Goal: Use online tool/utility: Utilize a website feature to perform a specific function

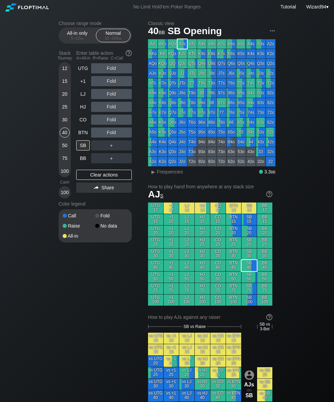
click at [61, 153] on div "50" at bounding box center [65, 146] width 10 height 13
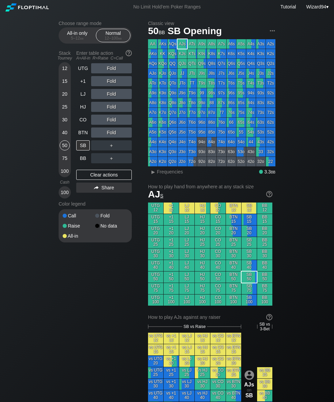
click at [81, 126] on div "CO" at bounding box center [83, 119] width 15 height 13
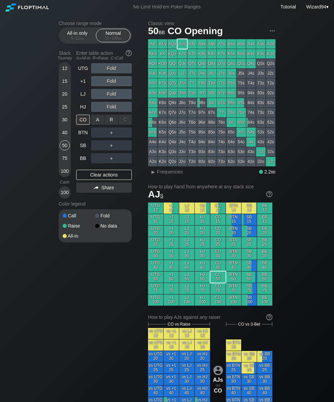
click at [111, 124] on div "R ✕" at bounding box center [111, 120] width 13 height 10
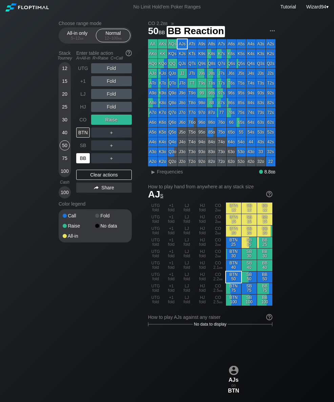
click at [83, 160] on div "BB" at bounding box center [83, 158] width 14 height 10
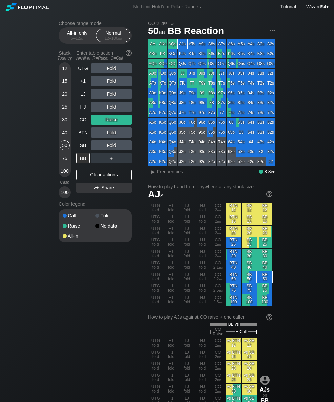
click at [81, 44] on div "All-in only 5 – 12 bb Normal 12 – 100 bb" at bounding box center [95, 35] width 73 height 16
click at [69, 32] on div "All-in only 5 – 12 bb" at bounding box center [77, 35] width 31 height 13
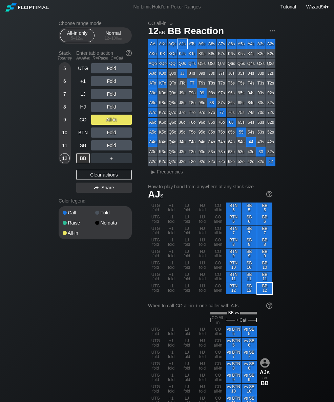
click at [62, 132] on div "10" at bounding box center [65, 133] width 10 height 10
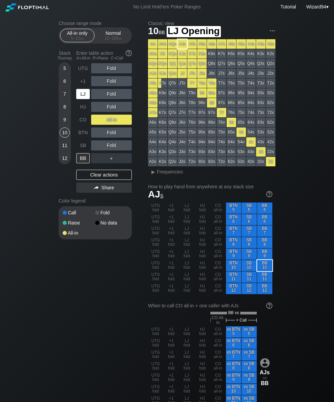
click at [79, 95] on div "LJ" at bounding box center [83, 94] width 14 height 10
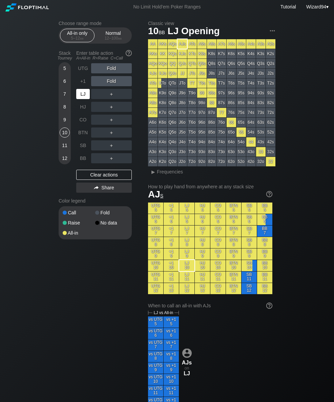
click at [80, 97] on div "LJ" at bounding box center [83, 94] width 14 height 10
click at [121, 38] on span "bb" at bounding box center [120, 38] width 4 height 5
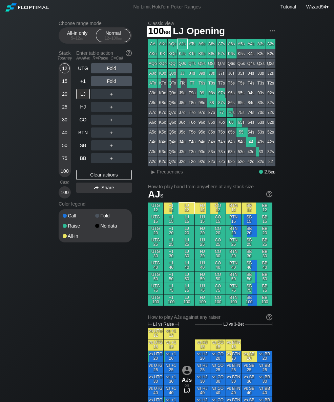
click at [65, 173] on div "100" at bounding box center [65, 171] width 10 height 10
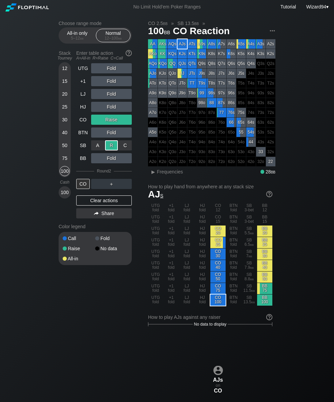
click at [0, 133] on div "Choose range mode All-in only 5 – 12 bb Normal 12 – 100 bb Stack Tourney Enter …" at bounding box center [167, 400] width 334 height 773
click at [67, 96] on div "20" at bounding box center [65, 94] width 10 height 10
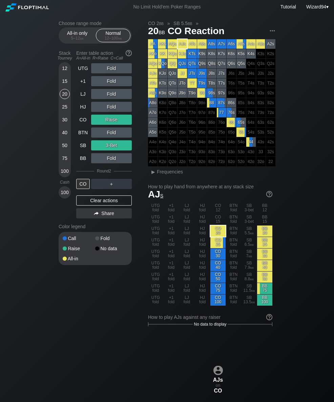
click at [80, 85] on div "+1" at bounding box center [83, 81] width 14 height 10
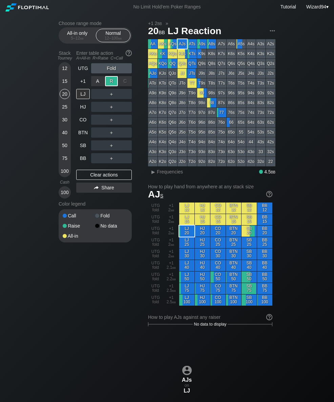
click at [84, 137] on div "BTN" at bounding box center [83, 133] width 14 height 10
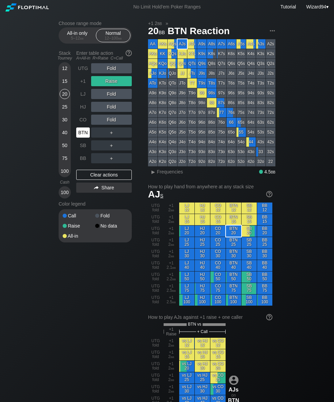
click at [85, 81] on div "+1" at bounding box center [83, 81] width 14 height 10
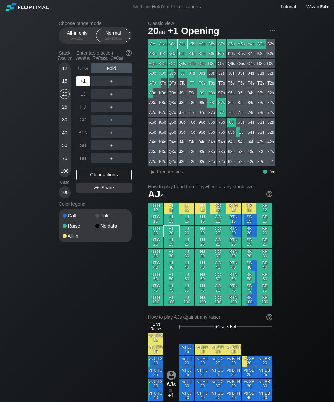
click at [85, 80] on div "+1" at bounding box center [83, 81] width 14 height 10
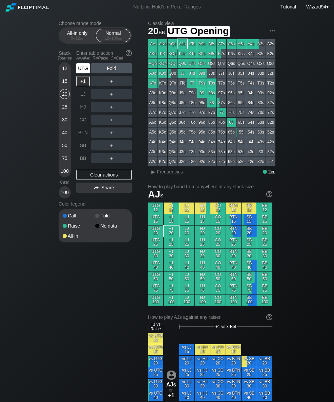
click at [83, 72] on div "UTG" at bounding box center [83, 68] width 14 height 10
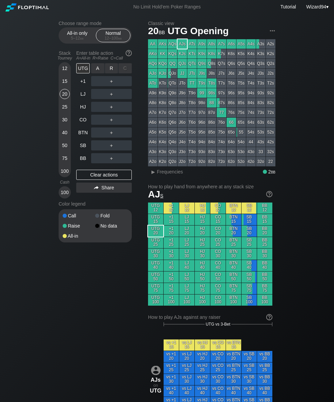
click at [111, 73] on div "R ✕" at bounding box center [111, 68] width 13 height 10
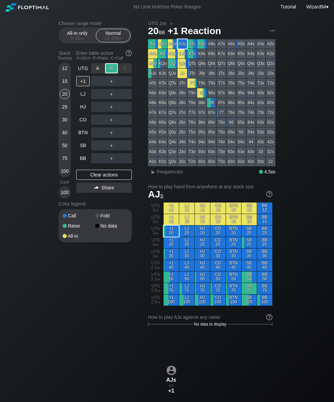
click at [81, 138] on div "BTN" at bounding box center [83, 133] width 14 height 10
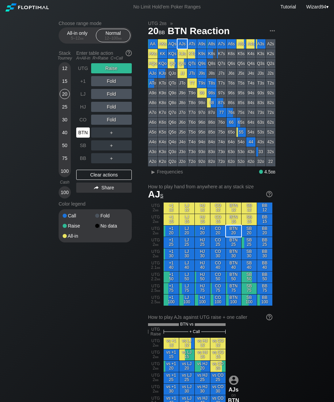
click at [67, 171] on div "100" at bounding box center [65, 171] width 10 height 10
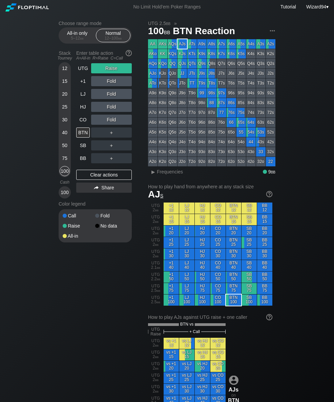
click at [84, 143] on div "SB" at bounding box center [83, 145] width 15 height 13
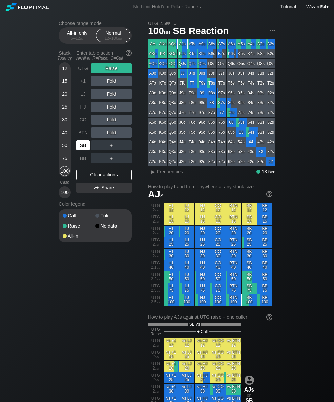
click at [64, 63] on div "Stack Tourney" at bounding box center [65, 56] width 18 height 16
click at [65, 70] on div "12" at bounding box center [65, 68] width 10 height 10
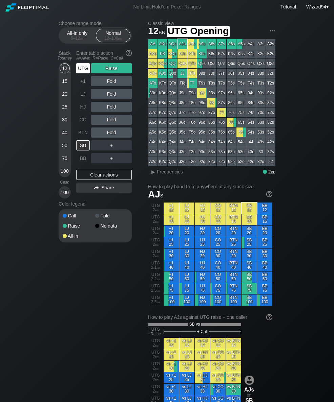
click at [85, 69] on div "UTG" at bounding box center [83, 68] width 14 height 10
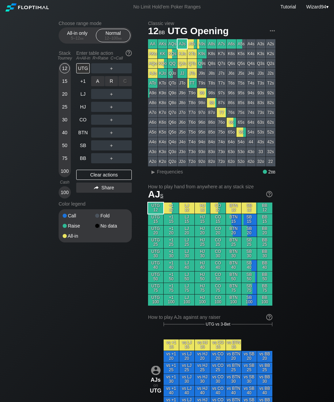
click at [100, 85] on div "A ✕" at bounding box center [97, 81] width 13 height 10
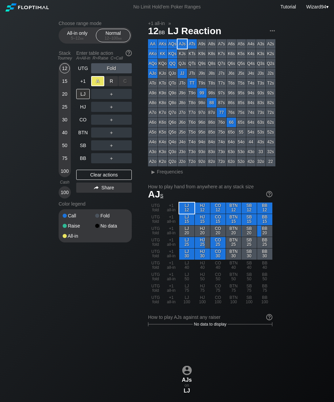
click at [83, 145] on div "SB" at bounding box center [83, 145] width 14 height 10
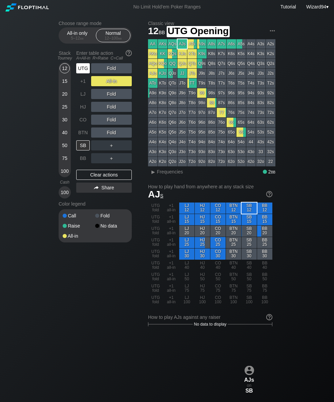
click at [81, 70] on div "UTG" at bounding box center [83, 68] width 14 height 10
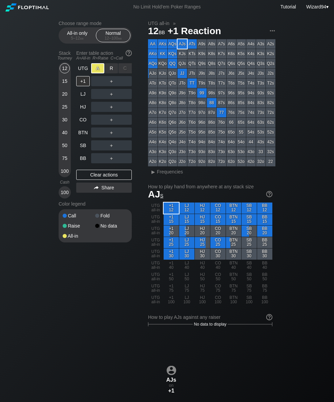
click at [85, 151] on div "SB" at bounding box center [83, 145] width 14 height 10
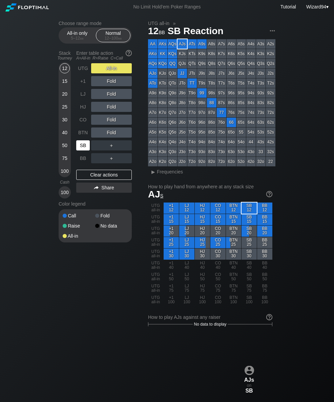
click at [58, 148] on div "Choose range mode All-in only 5 – 12 bb Normal 12 – 100 bb Stack Tourney Enter …" at bounding box center [166, 400] width 227 height 773
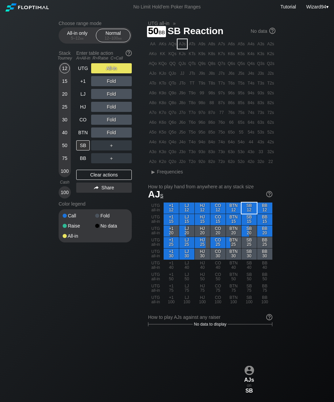
click at [81, 70] on div "UTG" at bounding box center [83, 68] width 14 height 10
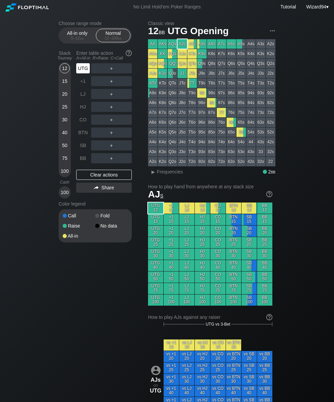
click at [85, 124] on div "CO" at bounding box center [83, 120] width 14 height 10
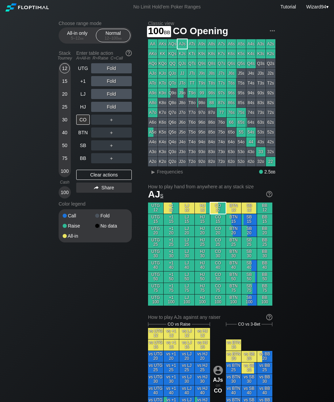
click at [65, 170] on div "100" at bounding box center [65, 171] width 10 height 10
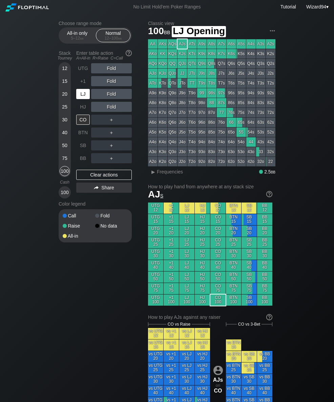
click at [82, 96] on div "LJ" at bounding box center [83, 94] width 14 height 10
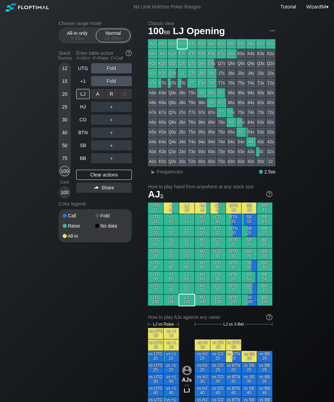
click at [109, 96] on div "R ✕" at bounding box center [111, 94] width 13 height 10
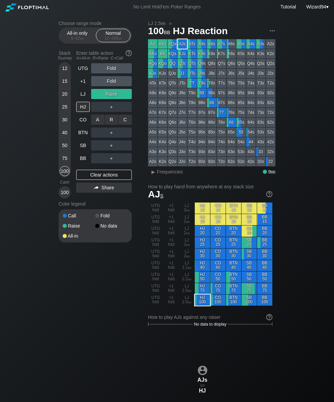
click at [129, 123] on div "C ✕" at bounding box center [124, 120] width 13 height 10
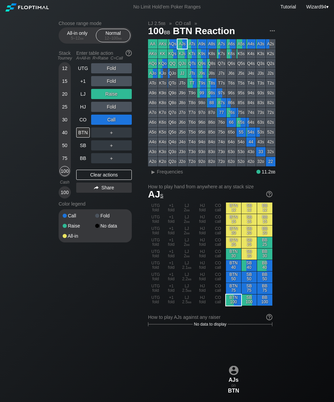
click at [81, 31] on div "All-in only 5 – 12 bb" at bounding box center [77, 35] width 31 height 13
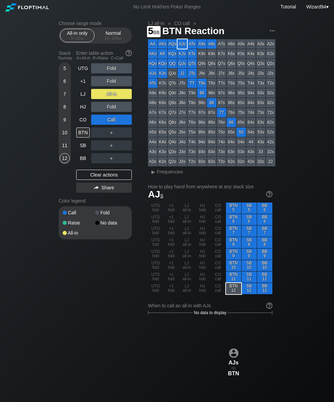
click at [69, 72] on div "5" at bounding box center [65, 68] width 10 height 10
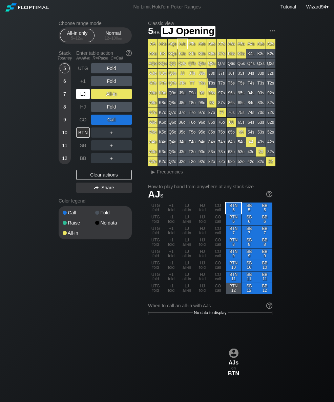
click at [84, 94] on div "LJ" at bounding box center [83, 94] width 14 height 10
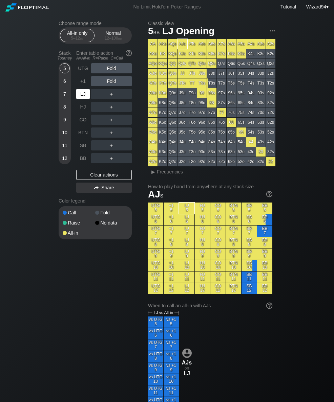
click at [87, 148] on div "SB" at bounding box center [83, 145] width 14 height 10
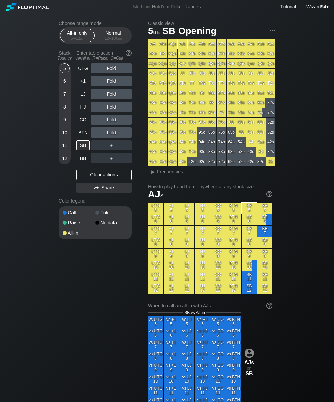
click at [116, 39] on div "12 – 100 bb" at bounding box center [113, 38] width 28 height 5
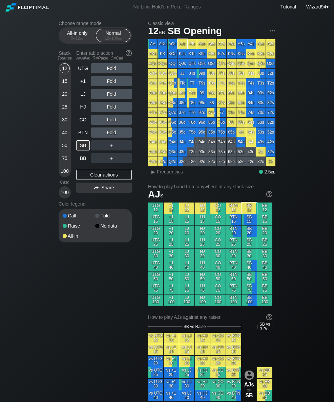
click at [66, 176] on div "100" at bounding box center [65, 171] width 10 height 10
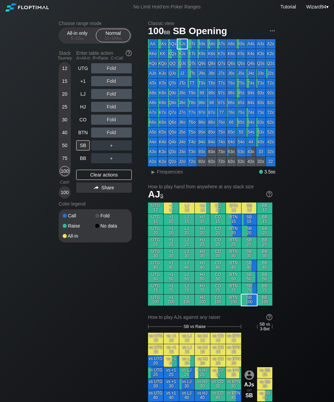
click at [64, 176] on div "100" at bounding box center [65, 171] width 10 height 10
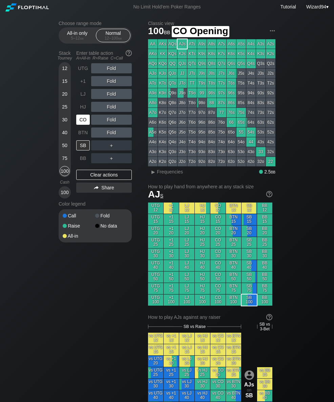
click at [85, 120] on div "CO" at bounding box center [83, 120] width 14 height 10
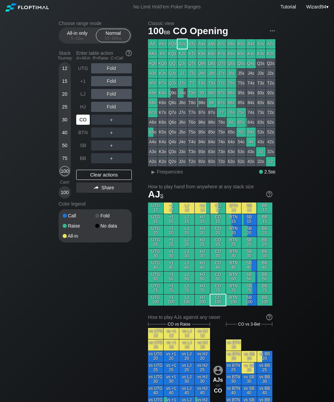
click at [87, 111] on div "HJ" at bounding box center [83, 107] width 14 height 10
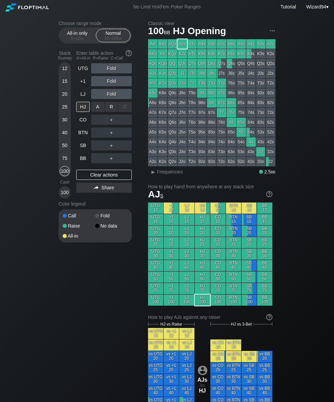
click at [115, 109] on div "R ✕" at bounding box center [111, 107] width 13 height 10
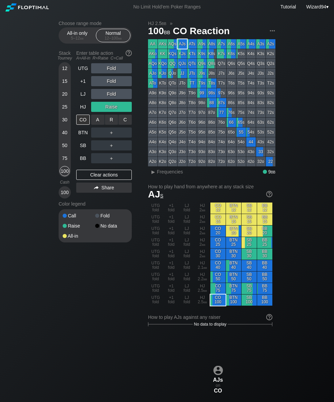
click at [110, 125] on div "R ✕" at bounding box center [111, 120] width 13 height 10
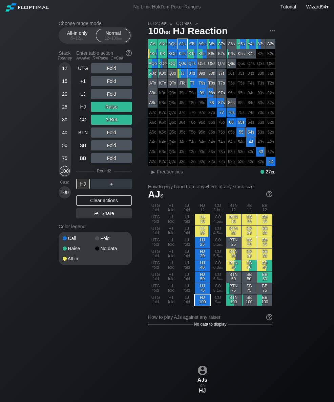
click at [81, 95] on div "LJ" at bounding box center [83, 94] width 14 height 10
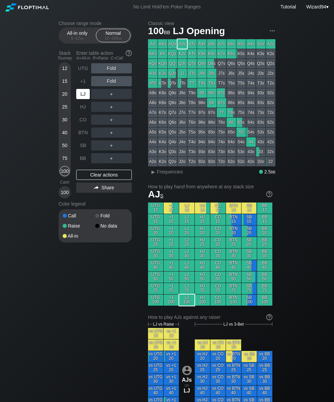
click at [87, 97] on div "LJ" at bounding box center [83, 94] width 14 height 10
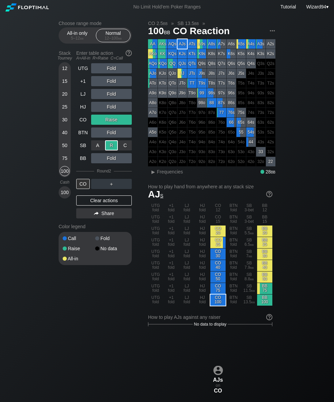
click at [64, 115] on div "25" at bounding box center [65, 108] width 10 height 13
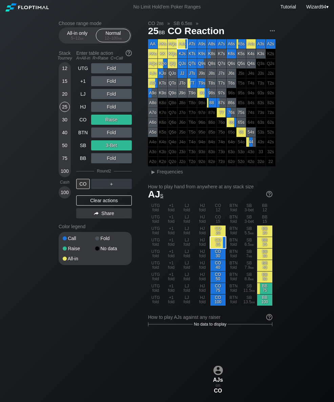
click at [83, 122] on div "CO" at bounding box center [83, 120] width 14 height 10
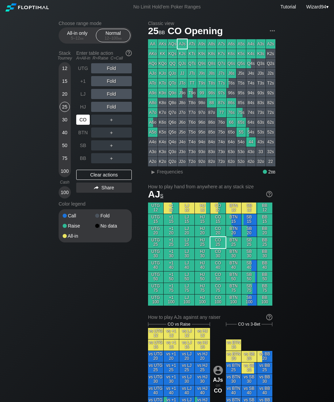
click at [85, 122] on div "CO" at bounding box center [83, 120] width 14 height 10
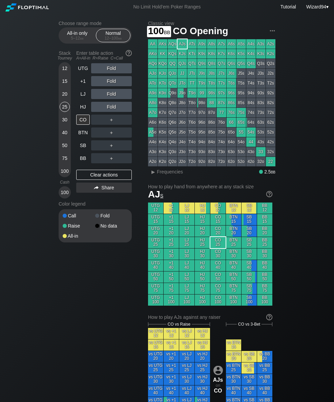
click at [66, 176] on div "100" at bounding box center [65, 171] width 10 height 10
click at [111, 121] on div "R ✕" at bounding box center [111, 120] width 13 height 10
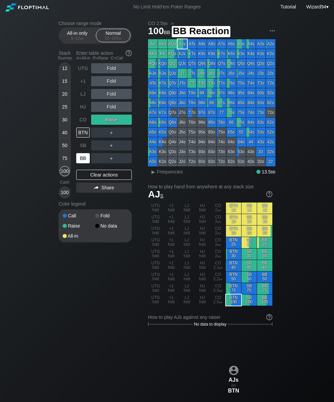
click at [83, 159] on div "BB" at bounding box center [83, 158] width 14 height 10
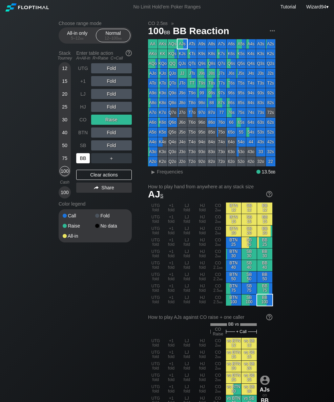
click at [66, 153] on div "50" at bounding box center [65, 146] width 10 height 13
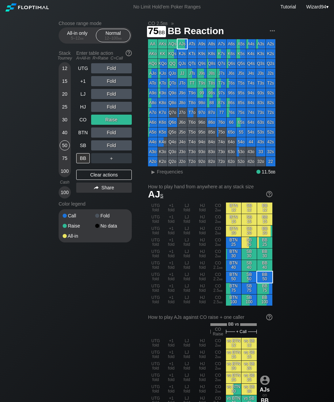
click at [67, 162] on div "75" at bounding box center [65, 158] width 10 height 10
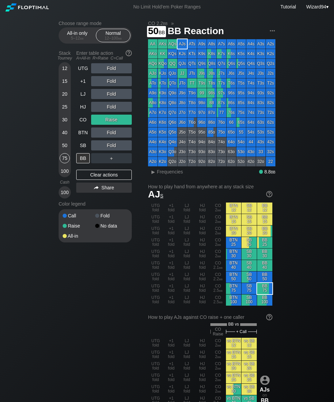
click at [65, 145] on div "50" at bounding box center [65, 145] width 10 height 10
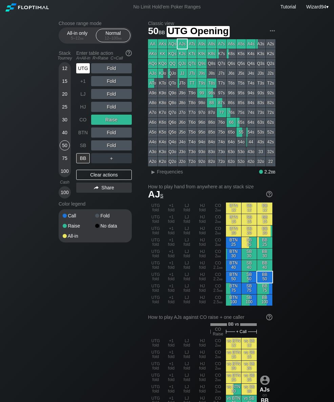
click at [82, 73] on div "UTG" at bounding box center [83, 68] width 14 height 10
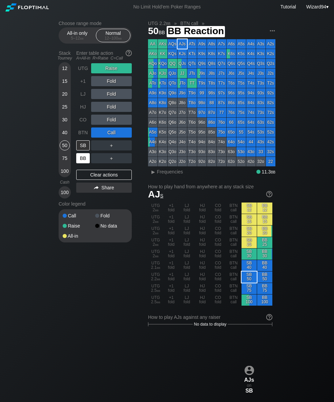
click at [80, 162] on div "BB" at bounding box center [83, 158] width 14 height 10
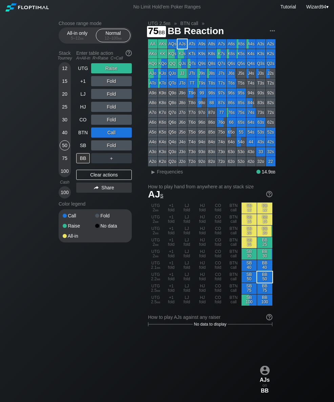
click at [64, 160] on div "75" at bounding box center [65, 158] width 10 height 10
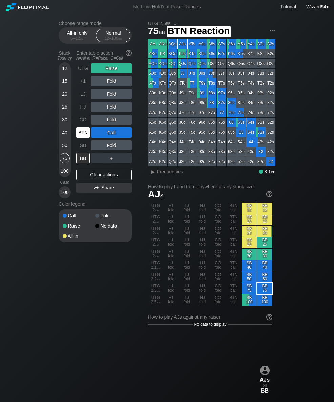
click at [80, 133] on div "BTN" at bounding box center [83, 133] width 14 height 10
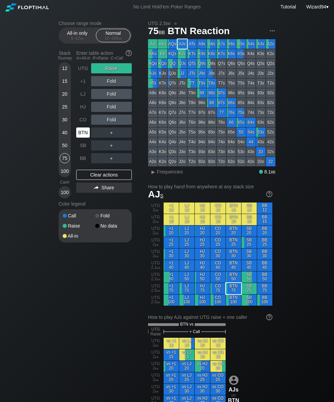
click at [80, 133] on div "BTN" at bounding box center [83, 133] width 14 height 10
click at [81, 133] on div "BTN" at bounding box center [83, 133] width 14 height 10
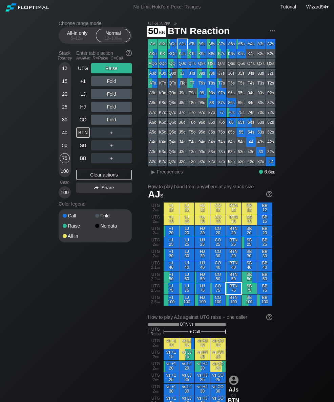
click at [62, 147] on div "50" at bounding box center [65, 145] width 10 height 10
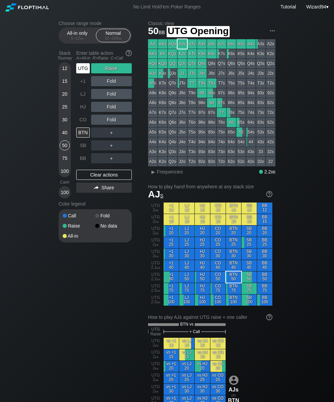
click at [84, 68] on div "UTG" at bounding box center [83, 68] width 14 height 10
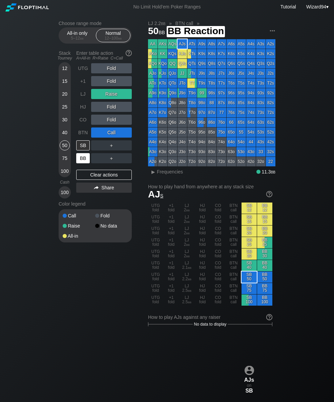
click at [78, 159] on div "BB" at bounding box center [83, 158] width 14 height 10
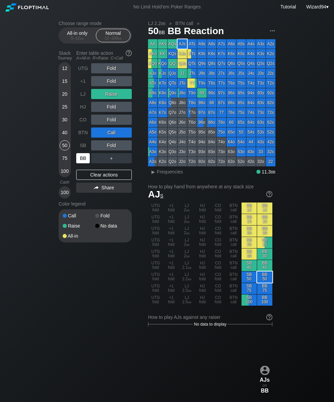
click at [65, 159] on div "75" at bounding box center [65, 158] width 10 height 10
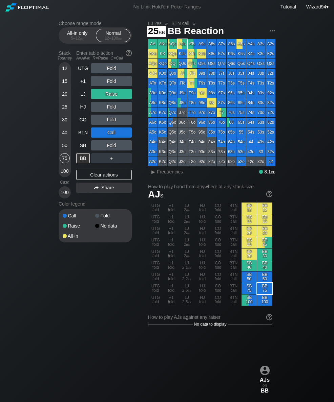
click at [63, 109] on div "25" at bounding box center [65, 107] width 10 height 10
click at [85, 108] on div "HJ" at bounding box center [83, 107] width 14 height 10
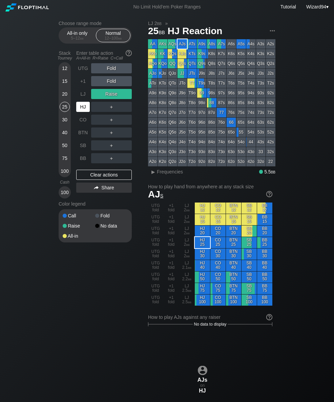
click at [85, 108] on div "HJ" at bounding box center [83, 107] width 14 height 10
click at [82, 108] on div "HJ" at bounding box center [83, 107] width 14 height 10
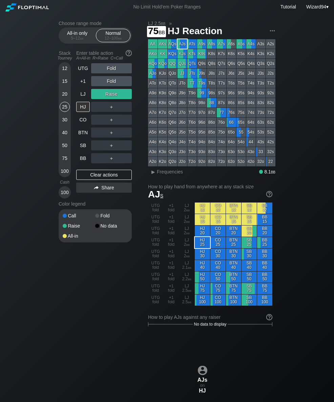
click at [66, 162] on div "75" at bounding box center [65, 158] width 10 height 10
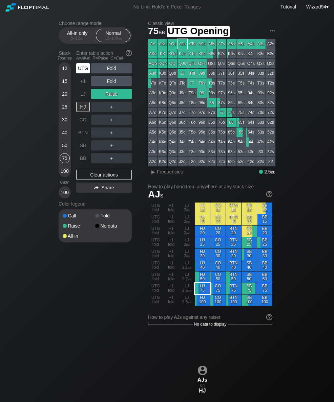
click at [81, 68] on div "UTG" at bounding box center [83, 68] width 14 height 10
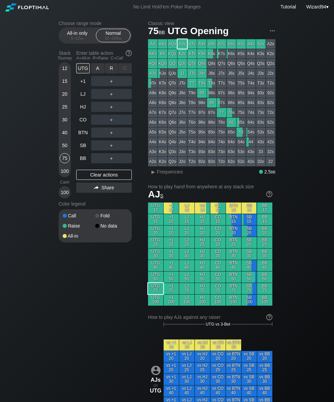
click at [109, 70] on div "R ✕" at bounding box center [111, 68] width 13 height 10
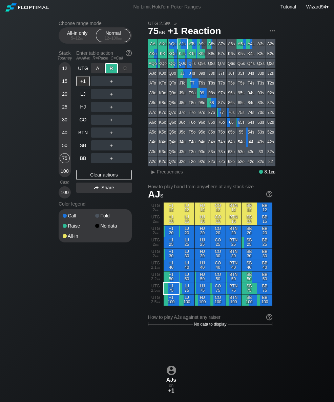
click at [84, 111] on div "HJ" at bounding box center [83, 107] width 14 height 10
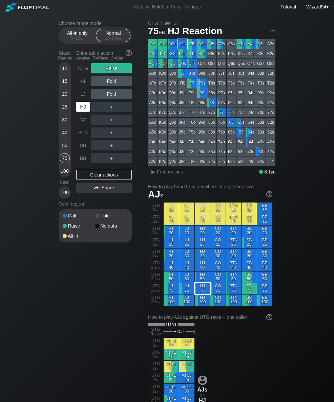
click at [82, 97] on div "LJ" at bounding box center [83, 94] width 14 height 10
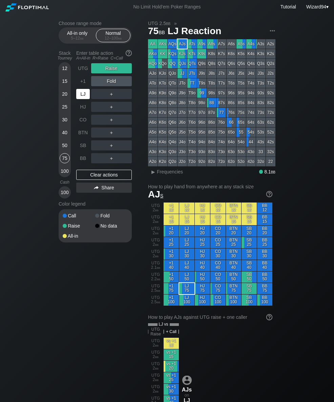
click at [83, 70] on div "UTG" at bounding box center [83, 68] width 14 height 10
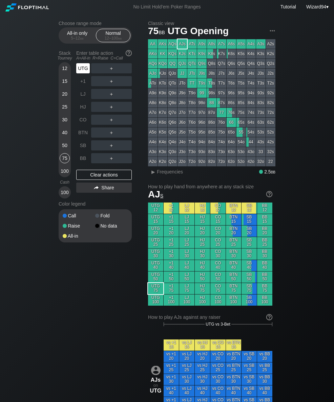
click at [84, 67] on div "UTG" at bounding box center [83, 68] width 14 height 10
click at [110, 104] on div "＋" at bounding box center [111, 107] width 41 height 16
click at [113, 121] on div "R ✕" at bounding box center [111, 120] width 13 height 10
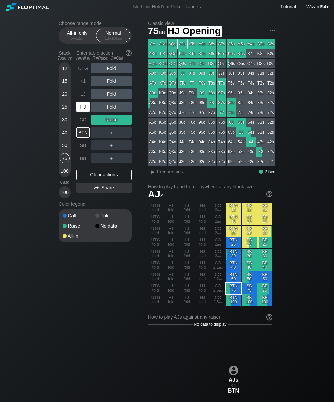
click at [83, 107] on div "HJ" at bounding box center [83, 107] width 14 height 10
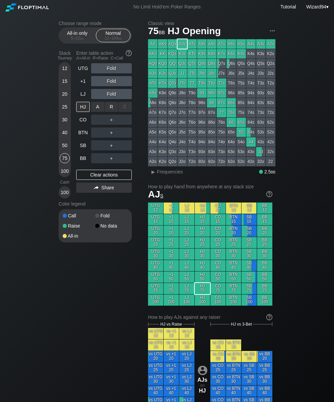
click at [110, 108] on div "R ✕" at bounding box center [111, 107] width 13 height 10
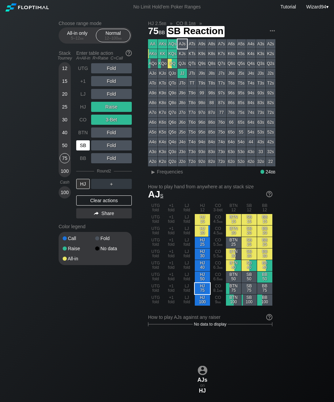
click at [84, 146] on div "SB" at bounding box center [83, 145] width 14 height 10
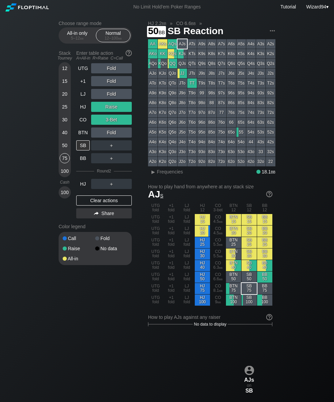
click at [65, 148] on div "50" at bounding box center [65, 145] width 10 height 10
click at [112, 148] on div "R ✕" at bounding box center [111, 145] width 13 height 10
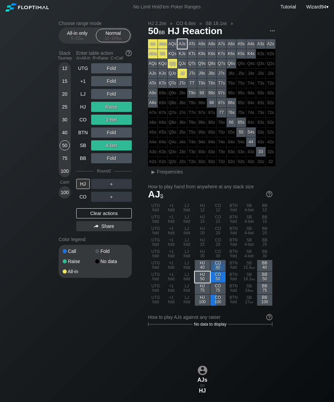
click at [86, 206] on div "UTG Fold +1 Fold LJ Fold HJ Raise CO 3-Bet BTN Fold SB 4-Bet BB Fold Round 2 HJ…" at bounding box center [103, 148] width 55 height 171
click at [84, 198] on div "CO" at bounding box center [83, 197] width 14 height 10
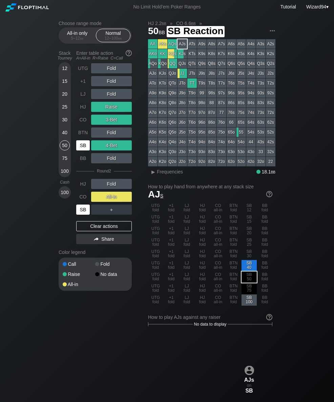
click at [84, 146] on div "SB" at bounding box center [83, 145] width 14 height 10
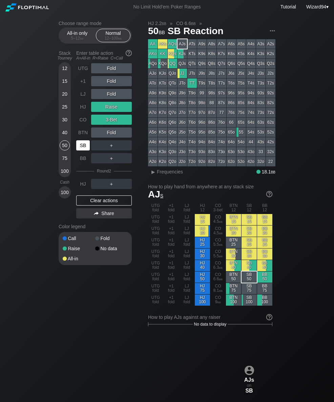
click at [77, 147] on div "SB" at bounding box center [83, 145] width 14 height 10
click at [0, 55] on div "Choose range mode All-in only 5 – 12 bb Normal 12 – 100 bb Stack Tourney Enter …" at bounding box center [167, 400] width 334 height 773
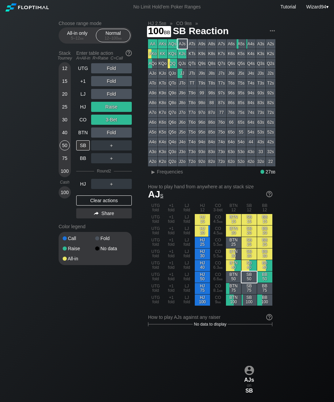
click at [65, 172] on div "100" at bounding box center [65, 171] width 10 height 10
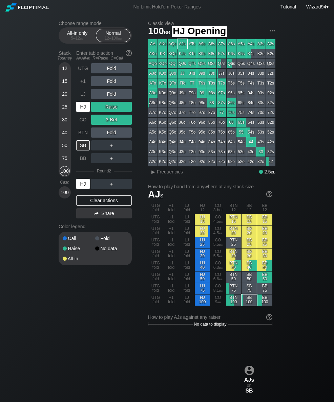
click at [79, 112] on div "HJ" at bounding box center [83, 107] width 14 height 10
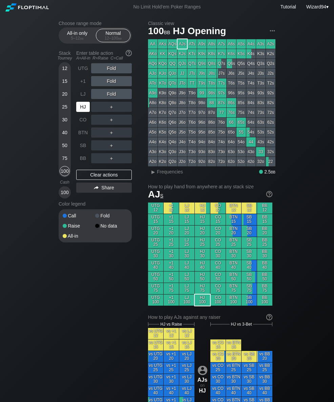
click at [82, 104] on div "HJ" at bounding box center [83, 106] width 15 height 13
click at [111, 134] on div "R ✕" at bounding box center [111, 133] width 13 height 10
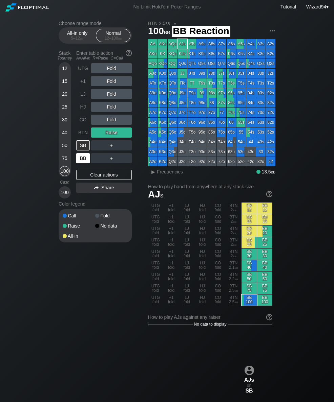
click at [84, 161] on div "BB" at bounding box center [83, 158] width 14 height 10
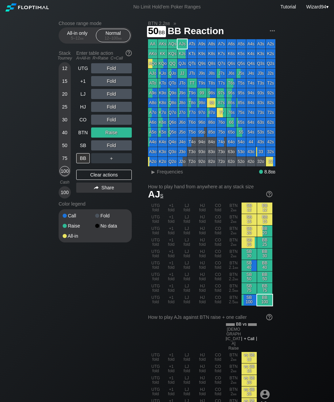
click at [63, 145] on div "50" at bounding box center [65, 145] width 10 height 10
click at [61, 147] on div "50" at bounding box center [65, 145] width 10 height 10
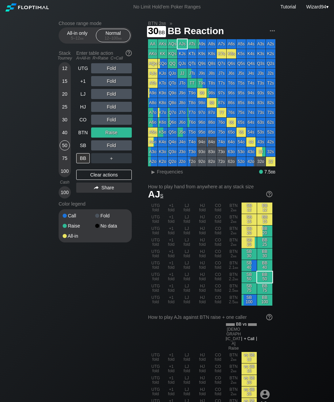
click at [64, 119] on div "30" at bounding box center [65, 120] width 10 height 10
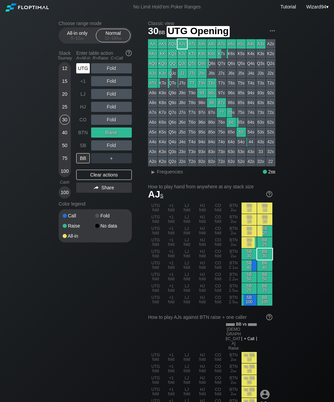
click at [81, 67] on div "UTG" at bounding box center [83, 68] width 14 height 10
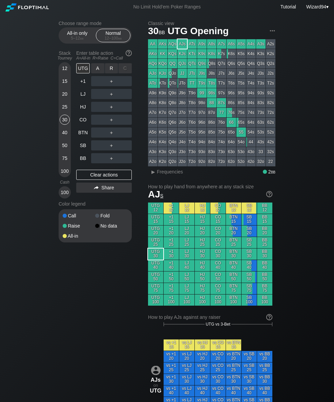
click at [111, 73] on div "R ✕" at bounding box center [111, 68] width 13 height 10
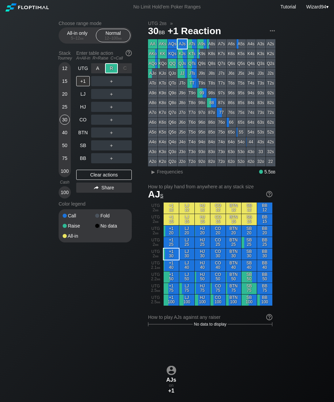
click at [88, 155] on div "BB" at bounding box center [83, 158] width 15 height 13
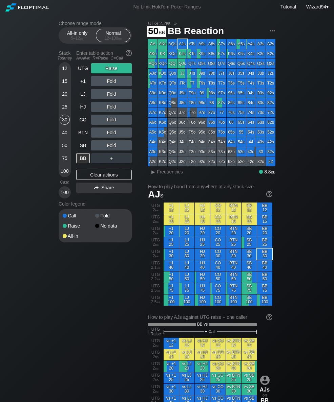
click at [62, 149] on div "50" at bounding box center [65, 145] width 10 height 10
click at [77, 85] on div "+1" at bounding box center [83, 81] width 14 height 10
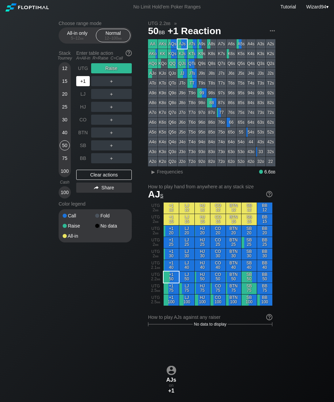
click at [77, 85] on div "+1" at bounding box center [83, 81] width 14 height 10
click at [82, 86] on div "+1" at bounding box center [83, 81] width 14 height 10
click at [81, 86] on div "+1" at bounding box center [83, 81] width 14 height 10
click at [80, 110] on div "HJ" at bounding box center [83, 107] width 14 height 10
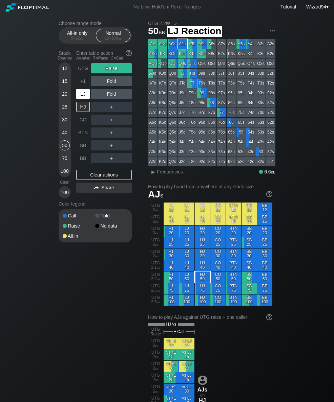
click at [80, 98] on div "LJ" at bounding box center [83, 94] width 14 height 10
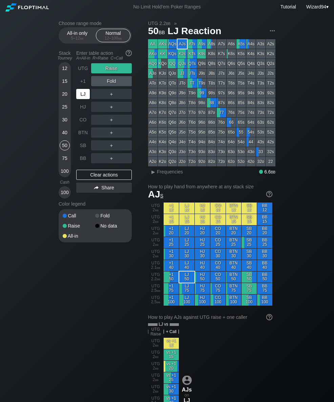
click at [82, 69] on div "UTG" at bounding box center [83, 68] width 14 height 10
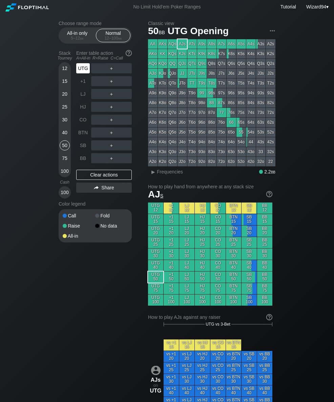
click at [81, 70] on div "UTG" at bounding box center [83, 68] width 14 height 10
click at [81, 71] on div "UTG" at bounding box center [83, 68] width 14 height 10
click at [85, 68] on div "UTG" at bounding box center [83, 68] width 14 height 10
click at [63, 133] on div "40" at bounding box center [65, 133] width 10 height 10
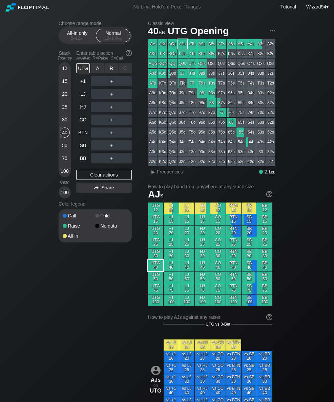
click at [111, 68] on div "R ✕" at bounding box center [111, 68] width 13 height 10
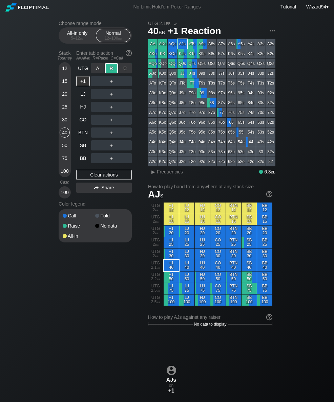
click at [84, 98] on div "LJ" at bounding box center [83, 94] width 14 height 10
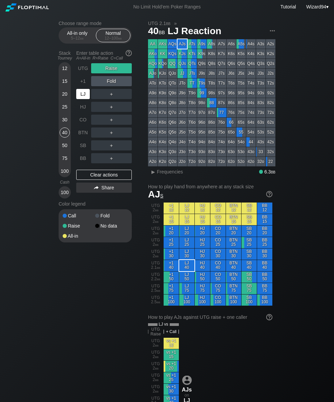
click at [67, 174] on div "100" at bounding box center [65, 171] width 10 height 10
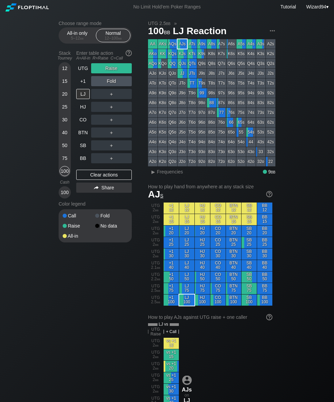
click at [82, 71] on div "UTG" at bounding box center [83, 68] width 14 height 10
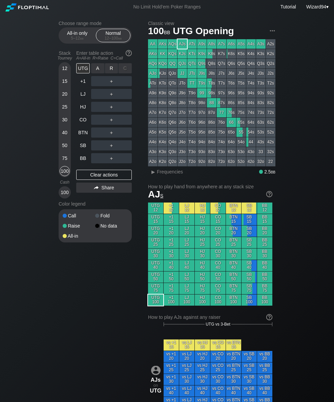
click at [110, 73] on div "R ✕" at bounding box center [111, 68] width 13 height 10
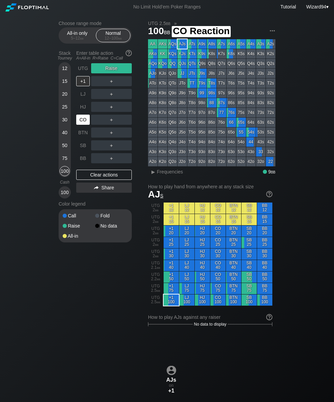
click at [83, 122] on div "CO" at bounding box center [83, 120] width 14 height 10
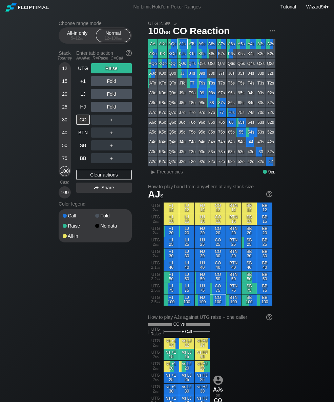
click at [62, 131] on div "40" at bounding box center [65, 133] width 10 height 10
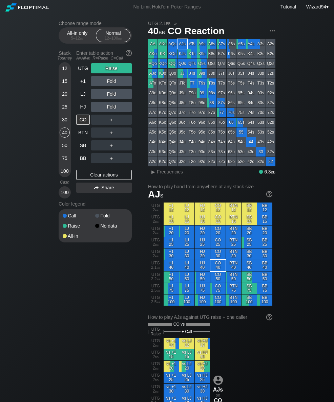
click at [78, 73] on div "UTG" at bounding box center [83, 68] width 14 height 10
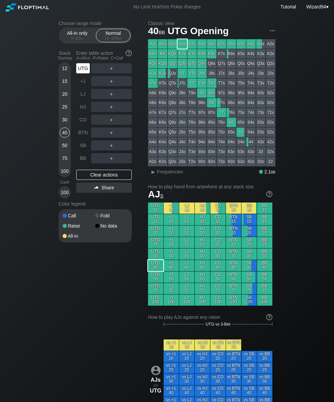
click at [79, 67] on div "UTG" at bounding box center [83, 68] width 14 height 10
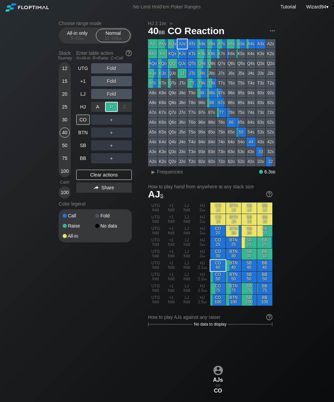
click at [83, 158] on div "BB" at bounding box center [83, 158] width 14 height 10
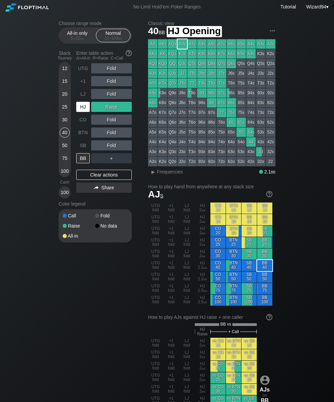
click at [84, 107] on div "HJ" at bounding box center [83, 107] width 14 height 10
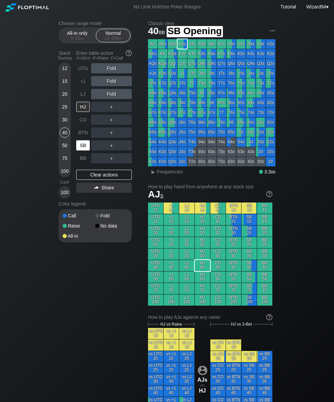
click at [83, 150] on div "SB" at bounding box center [83, 145] width 14 height 10
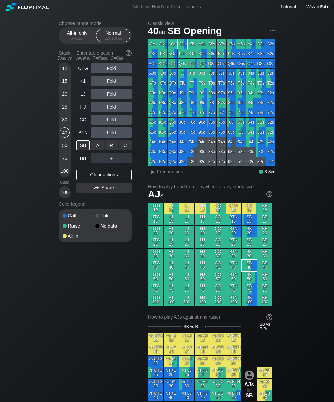
click at [128, 148] on div "C ✕" at bounding box center [124, 145] width 13 height 10
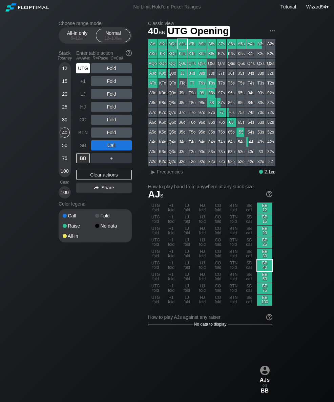
click at [82, 71] on div "UTG" at bounding box center [83, 68] width 14 height 10
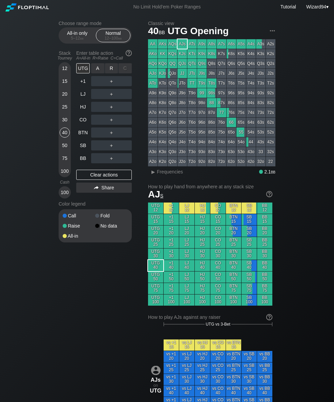
click at [112, 69] on div "R ✕" at bounding box center [111, 68] width 13 height 10
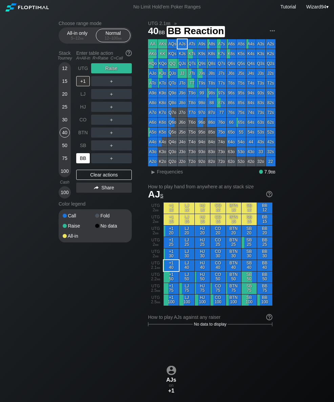
click at [85, 156] on div "BB" at bounding box center [83, 158] width 15 height 13
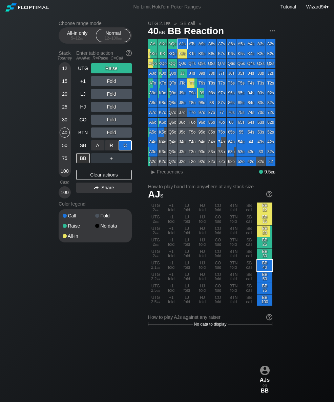
click at [84, 72] on div "UTG" at bounding box center [83, 68] width 14 height 10
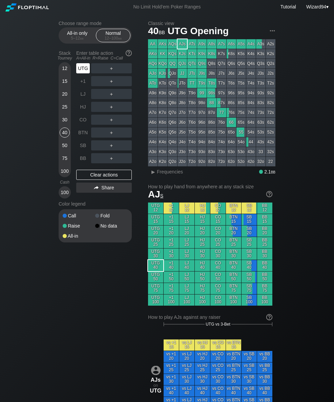
click at [62, 122] on div "30" at bounding box center [65, 120] width 10 height 10
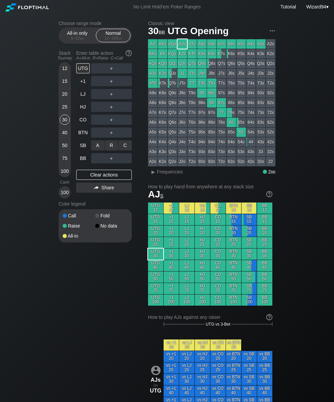
click at [130, 145] on div "C ✕" at bounding box center [124, 145] width 13 height 10
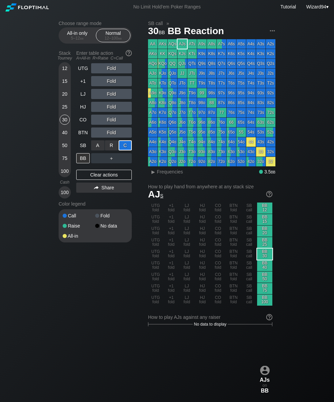
click at [62, 147] on div "50" at bounding box center [65, 145] width 10 height 10
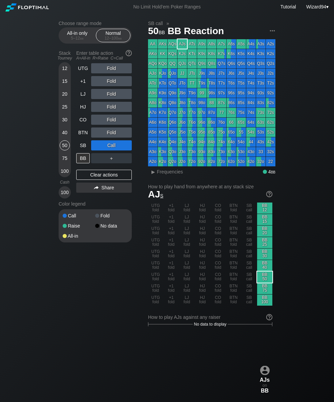
click at [84, 145] on div "SB" at bounding box center [83, 145] width 14 height 10
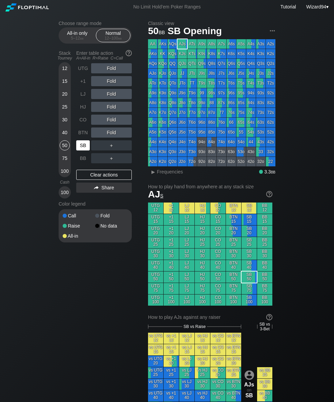
click at [87, 147] on div "SB" at bounding box center [83, 145] width 14 height 10
click at [86, 150] on div "SB" at bounding box center [83, 145] width 14 height 10
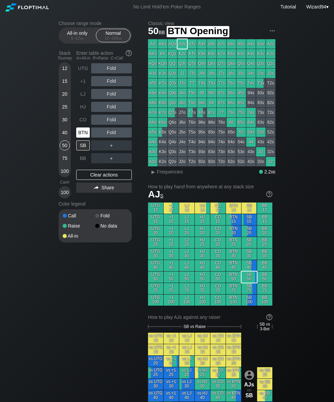
click at [80, 137] on div "BTN" at bounding box center [83, 133] width 14 height 10
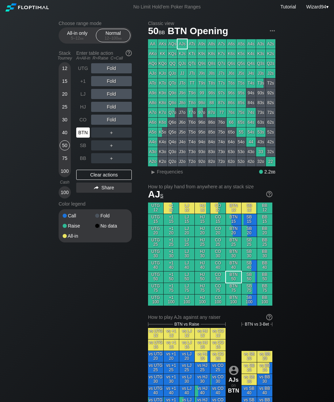
click at [83, 138] on div "BTN" at bounding box center [83, 133] width 14 height 10
click at [67, 163] on div "75" at bounding box center [65, 158] width 10 height 10
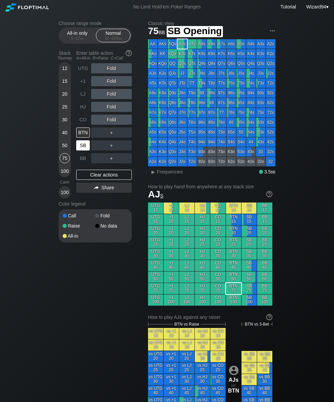
click at [83, 147] on div "SB" at bounding box center [83, 145] width 14 height 10
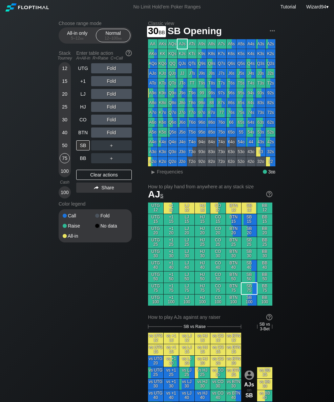
click at [65, 121] on div "30" at bounding box center [65, 120] width 10 height 10
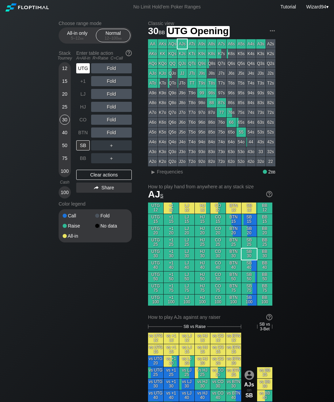
click at [85, 73] on div "UTG" at bounding box center [83, 68] width 14 height 10
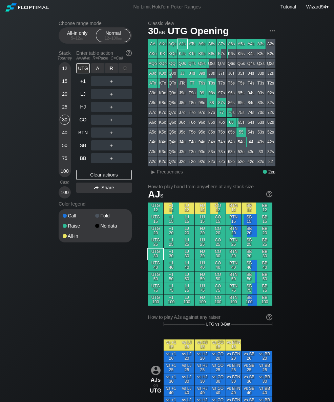
click at [116, 70] on div "R ✕" at bounding box center [111, 68] width 13 height 10
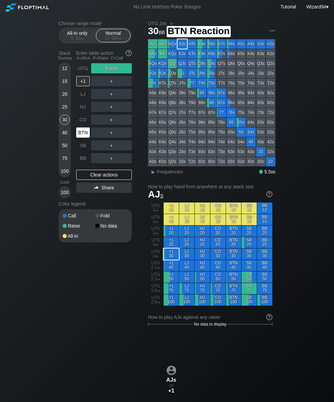
click at [84, 133] on div "BTN" at bounding box center [83, 133] width 14 height 10
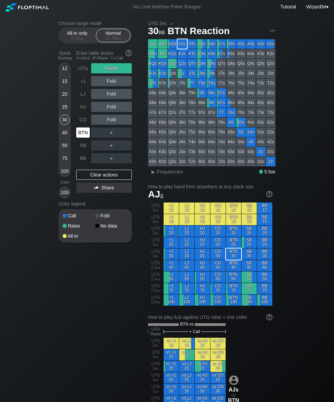
click at [82, 71] on div "UTG" at bounding box center [83, 68] width 14 height 10
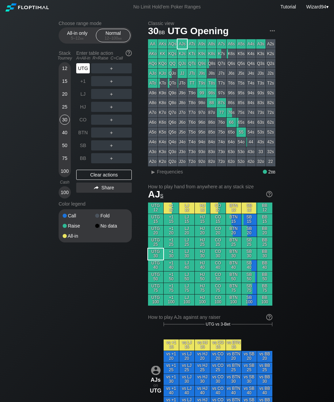
click at [82, 70] on div "UTG" at bounding box center [83, 68] width 14 height 10
click at [83, 71] on div "UTG" at bounding box center [83, 68] width 14 height 10
click at [83, 70] on div "UTG" at bounding box center [83, 68] width 14 height 10
click at [81, 70] on div "UTG" at bounding box center [83, 68] width 14 height 10
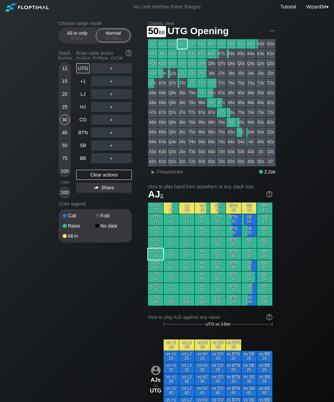
click at [62, 146] on div "50" at bounding box center [65, 145] width 10 height 10
click at [108, 132] on div "R ✕" at bounding box center [111, 133] width 13 height 10
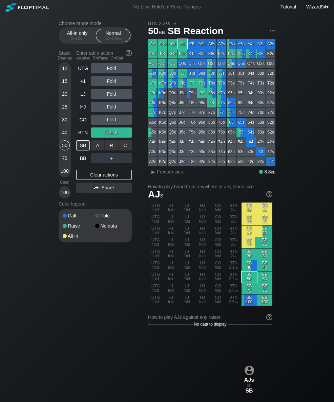
click at [124, 149] on div "C ✕" at bounding box center [124, 145] width 13 height 10
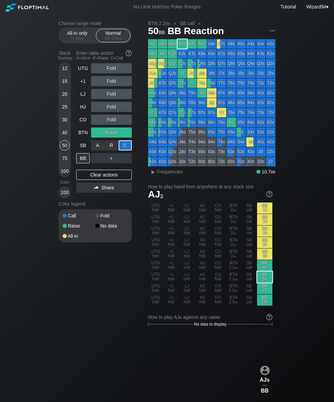
click at [63, 159] on div "75" at bounding box center [65, 158] width 10 height 10
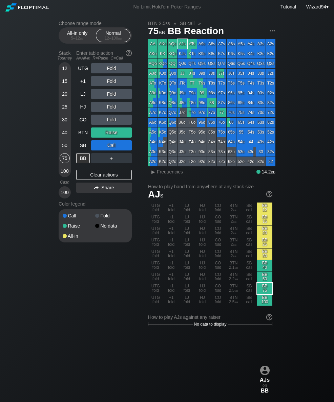
click at [62, 124] on div "30" at bounding box center [65, 120] width 10 height 10
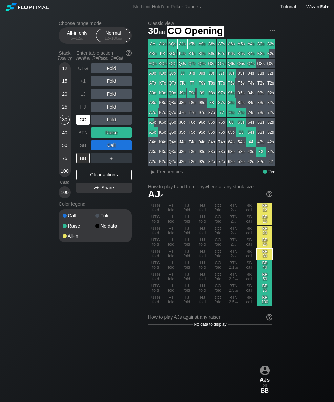
click at [84, 121] on div "CO" at bounding box center [83, 120] width 14 height 10
click at [80, 122] on div "CO" at bounding box center [83, 120] width 14 height 10
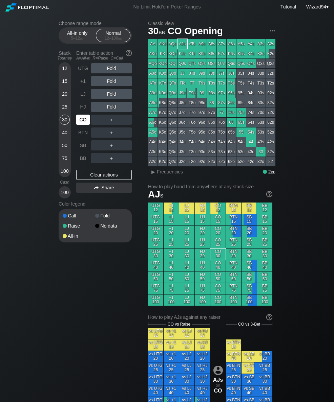
click at [84, 122] on div "CO" at bounding box center [83, 120] width 14 height 10
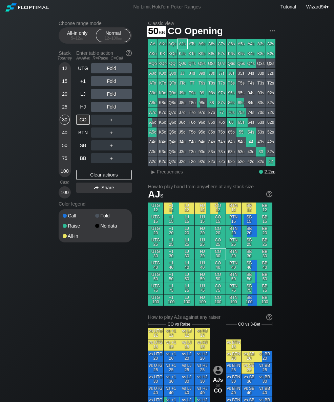
click at [69, 151] on div "50" at bounding box center [65, 145] width 10 height 10
click at [109, 96] on div "R ✕" at bounding box center [111, 94] width 13 height 10
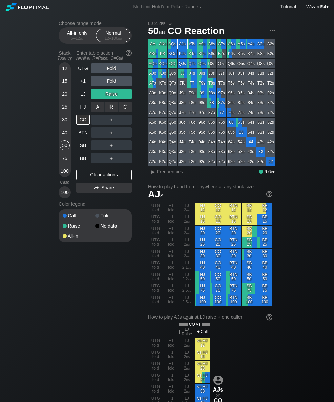
click at [125, 111] on div "C ✕" at bounding box center [124, 107] width 13 height 10
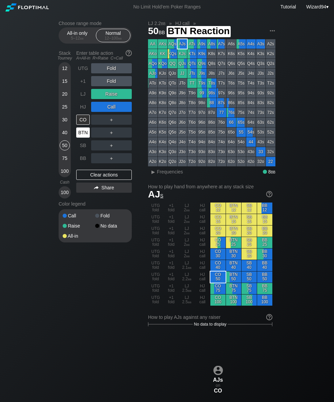
click at [79, 137] on div "BTN" at bounding box center [83, 133] width 14 height 10
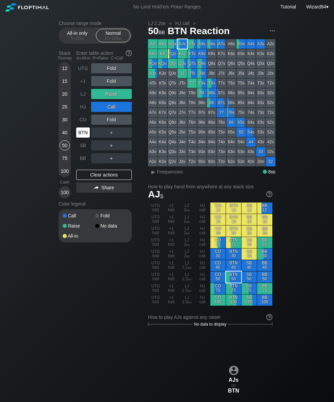
click at [65, 85] on div "15" at bounding box center [65, 81] width 10 height 10
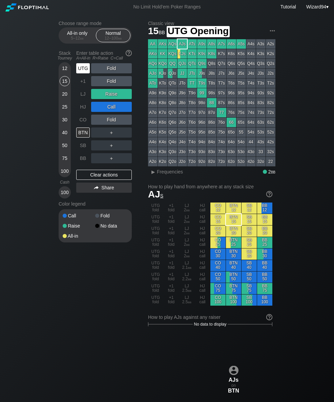
click at [80, 68] on div "UTG" at bounding box center [83, 68] width 14 height 10
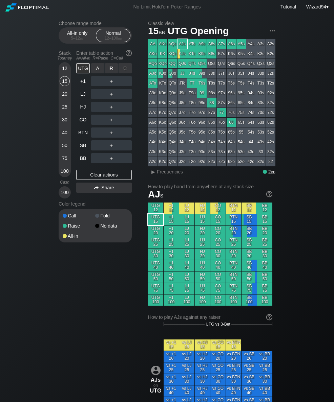
click at [112, 69] on div "R ✕" at bounding box center [111, 68] width 13 height 10
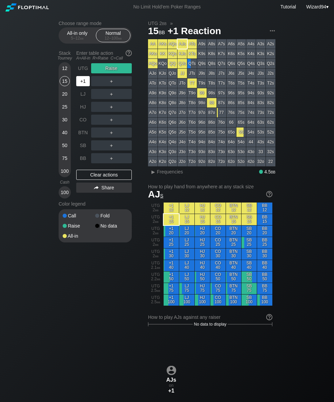
click at [87, 83] on div "+1" at bounding box center [83, 81] width 14 height 10
click at [98, 85] on div "A ✕" at bounding box center [97, 81] width 13 height 10
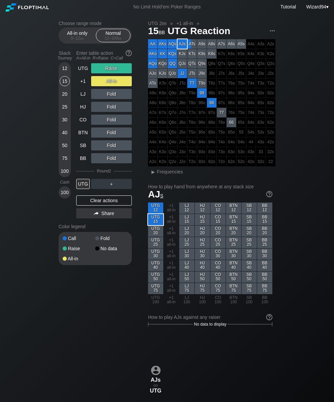
click at [66, 86] on div "15" at bounding box center [65, 81] width 10 height 10
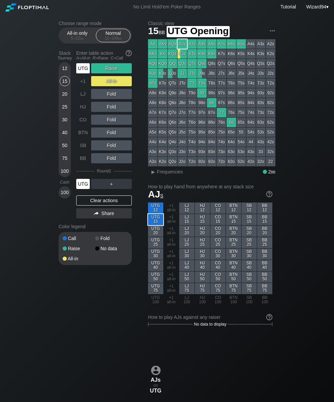
click at [86, 73] on div "UTG" at bounding box center [83, 68] width 14 height 10
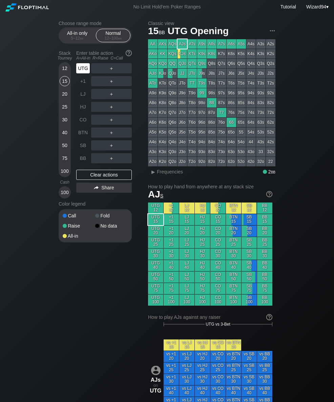
click at [86, 132] on div "BTN" at bounding box center [83, 133] width 14 height 10
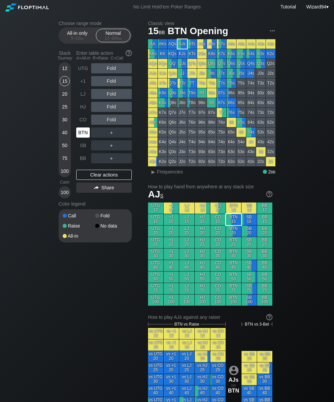
click at [61, 122] on div "30" at bounding box center [65, 120] width 10 height 10
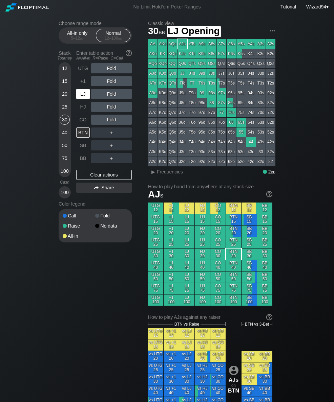
click at [81, 97] on div "LJ" at bounding box center [83, 94] width 14 height 10
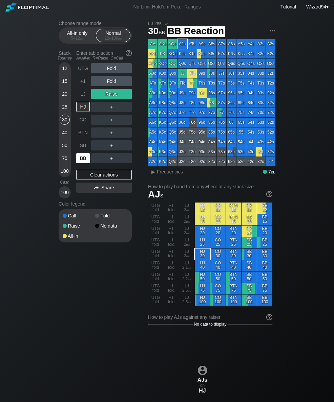
click at [77, 158] on div "BB" at bounding box center [83, 158] width 14 height 10
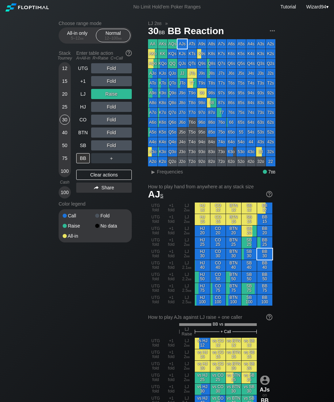
click at [75, 163] on div "Stack Tourney Enter table action A=All-in R=Raise C=Call 12 15 20 25 30 40 50 7…" at bounding box center [95, 123] width 73 height 151
click at [63, 150] on div "50" at bounding box center [65, 145] width 10 height 10
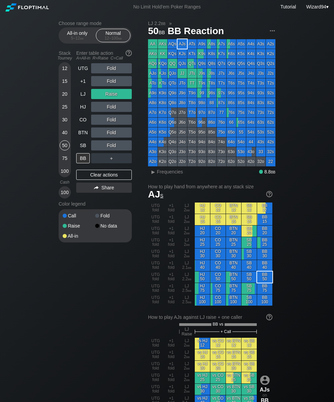
click at [80, 112] on div "HJ" at bounding box center [83, 107] width 14 height 10
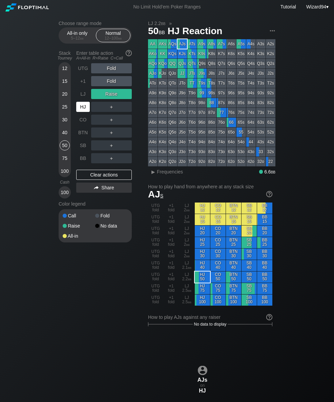
click at [81, 111] on div "HJ" at bounding box center [83, 107] width 14 height 10
click at [67, 138] on div "40" at bounding box center [65, 133] width 10 height 10
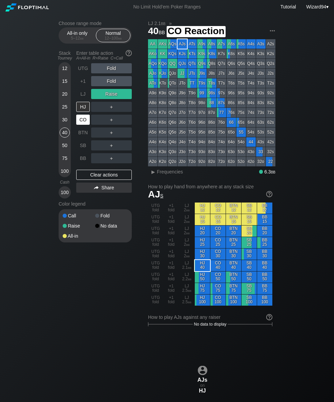
click at [85, 121] on div "CO" at bounding box center [83, 120] width 14 height 10
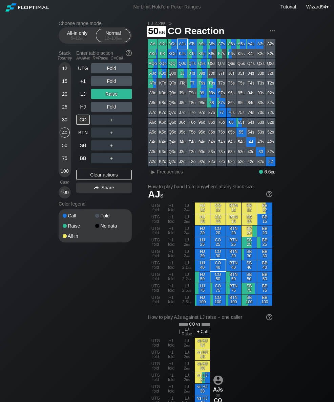
click at [61, 145] on div "50" at bounding box center [65, 145] width 10 height 10
click at [87, 126] on div "CO" at bounding box center [83, 119] width 15 height 13
click at [85, 133] on div "BTN" at bounding box center [83, 133] width 14 height 10
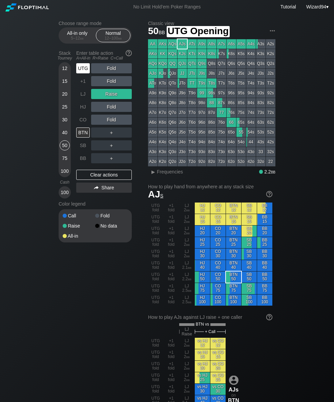
click at [83, 70] on div "UTG" at bounding box center [83, 68] width 14 height 10
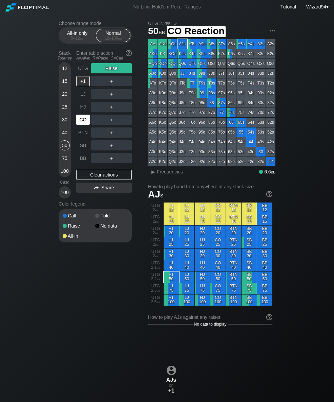
click at [84, 122] on div "CO" at bounding box center [83, 120] width 14 height 10
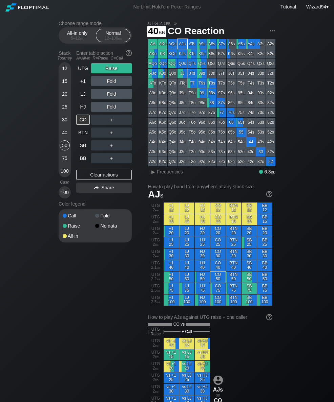
click at [62, 134] on div "40" at bounding box center [65, 133] width 10 height 10
click at [79, 69] on div "UTG" at bounding box center [83, 68] width 14 height 10
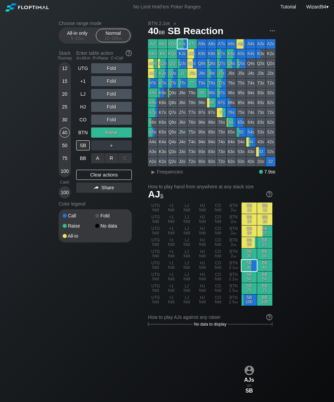
click at [110, 160] on div "R ✕" at bounding box center [111, 158] width 13 height 10
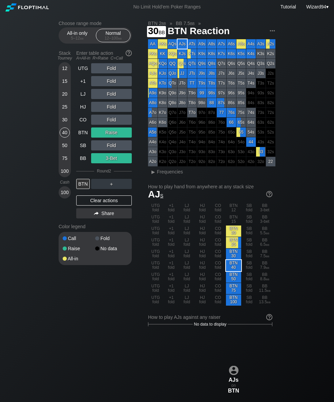
click at [64, 125] on div "30" at bounding box center [65, 120] width 10 height 10
click at [65, 138] on div "40" at bounding box center [65, 133] width 10 height 10
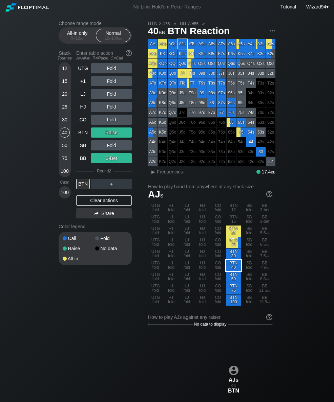
click at [83, 133] on div "BTN" at bounding box center [83, 133] width 14 height 10
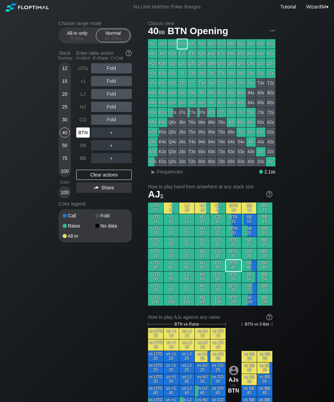
click at [82, 148] on div "SB" at bounding box center [83, 145] width 14 height 10
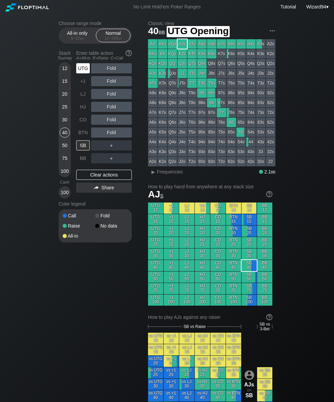
click at [86, 73] on div "UTG" at bounding box center [83, 68] width 14 height 10
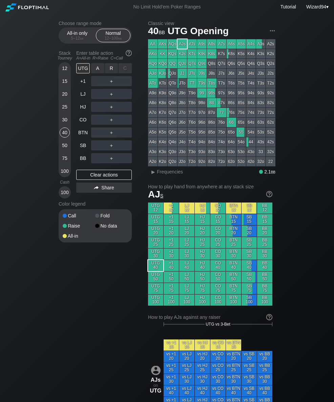
click at [118, 73] on div "R ✕" at bounding box center [111, 68] width 13 height 10
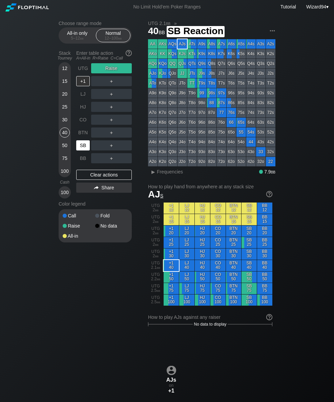
click at [86, 150] on div "SB" at bounding box center [83, 145] width 14 height 10
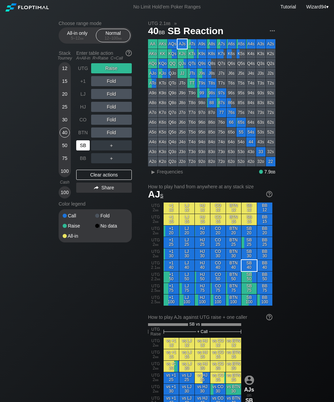
click at [67, 123] on div "30" at bounding box center [65, 120] width 10 height 10
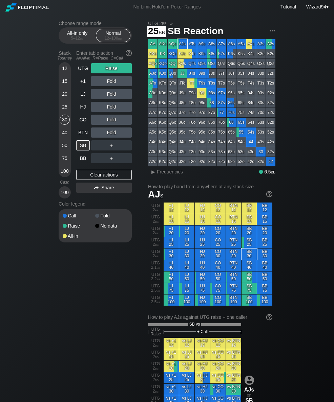
click at [60, 106] on div "25" at bounding box center [65, 108] width 10 height 13
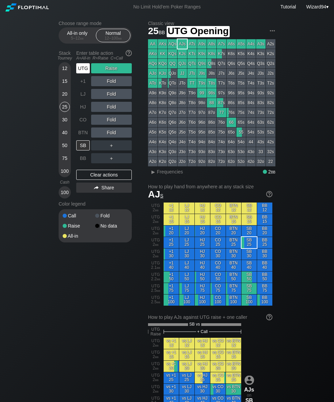
click at [79, 72] on div "UTG" at bounding box center [83, 68] width 14 height 10
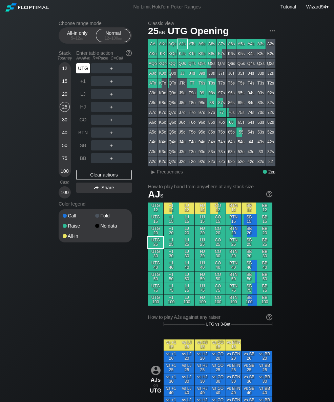
click at [79, 70] on div "UTG" at bounding box center [83, 68] width 14 height 10
click at [79, 120] on div "CO" at bounding box center [83, 120] width 14 height 10
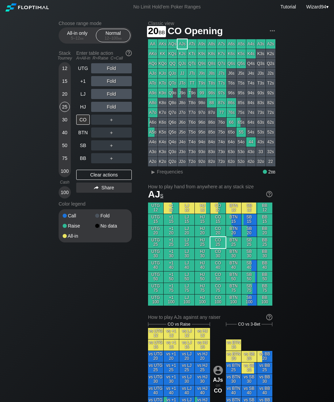
click at [63, 98] on div "20" at bounding box center [65, 94] width 10 height 10
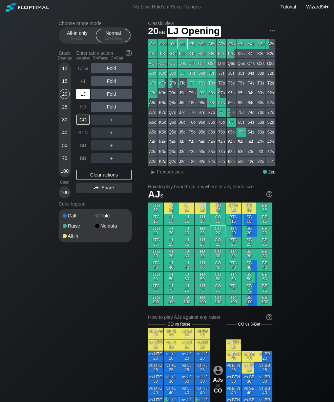
click at [81, 99] on div "LJ" at bounding box center [83, 94] width 14 height 10
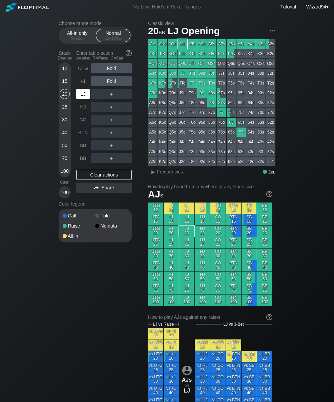
click at [82, 96] on div "LJ" at bounding box center [83, 94] width 14 height 10
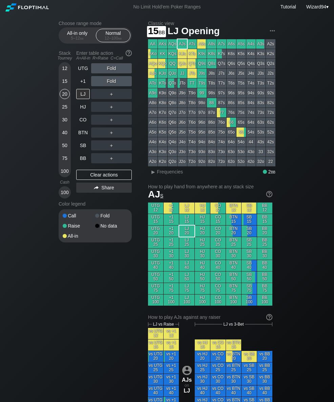
click at [65, 89] on div "15" at bounding box center [65, 82] width 10 height 13
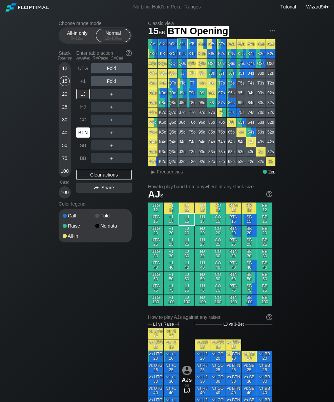
click at [86, 137] on div "BTN" at bounding box center [83, 133] width 14 height 10
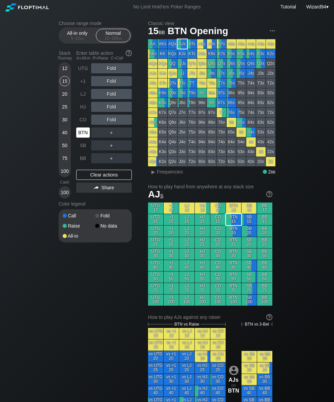
click at [62, 95] on div "20" at bounding box center [65, 94] width 10 height 10
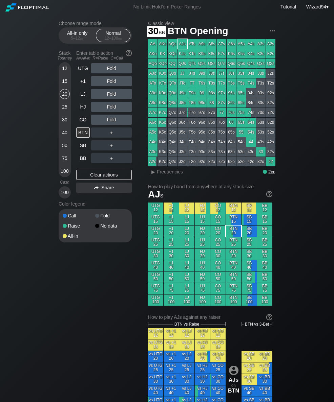
click at [64, 124] on div "30" at bounding box center [65, 120] width 10 height 10
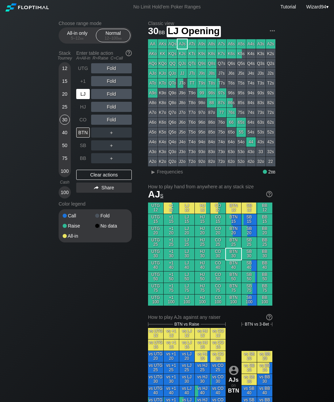
click at [84, 97] on div "LJ" at bounding box center [83, 94] width 14 height 10
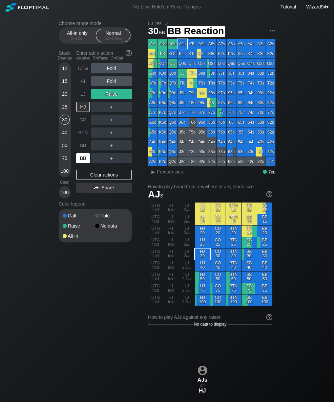
click at [81, 159] on div "BB" at bounding box center [83, 158] width 14 height 10
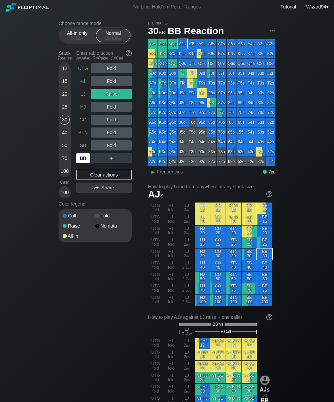
click at [67, 111] on div "25" at bounding box center [65, 107] width 10 height 10
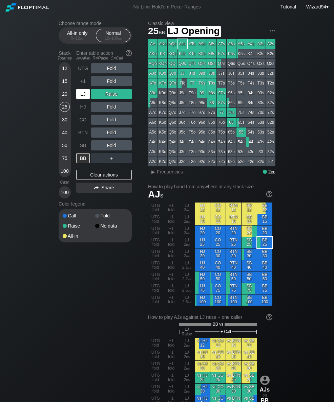
click at [84, 96] on div "LJ" at bounding box center [83, 94] width 14 height 10
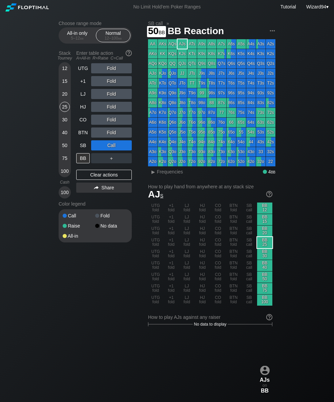
click at [61, 147] on div "50" at bounding box center [65, 145] width 10 height 10
click at [80, 73] on div "UTG" at bounding box center [83, 68] width 14 height 10
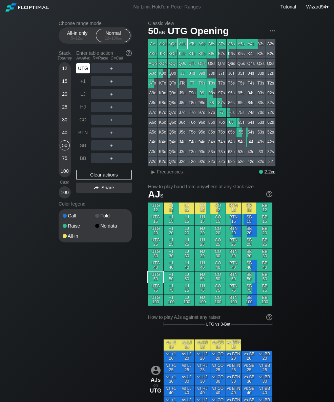
click at [112, 76] on div "＋" at bounding box center [111, 81] width 41 height 16
click at [119, 73] on div "C ✕" at bounding box center [124, 68] width 13 height 10
click at [109, 72] on div "R ✕" at bounding box center [111, 68] width 13 height 10
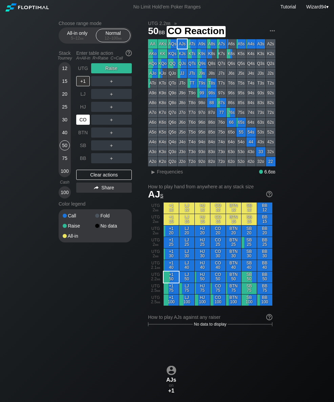
click at [82, 121] on div "CO" at bounding box center [83, 120] width 14 height 10
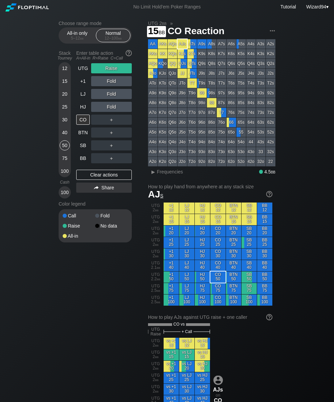
click at [63, 89] on div "15" at bounding box center [65, 82] width 10 height 13
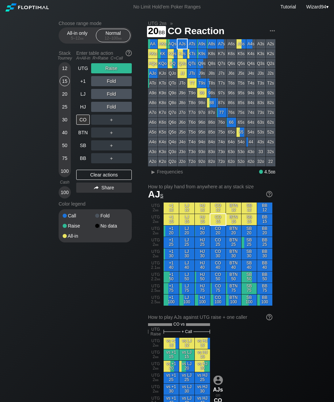
click at [65, 102] on div "20" at bounding box center [65, 95] width 10 height 13
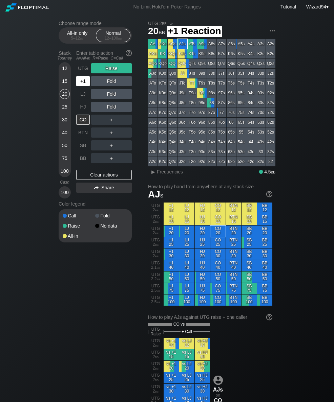
click at [83, 79] on div "+1" at bounding box center [83, 81] width 14 height 10
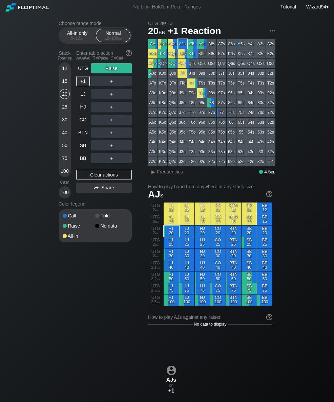
click at [84, 63] on div "Enter table action A=All-in R=Raise C=Call" at bounding box center [103, 56] width 55 height 16
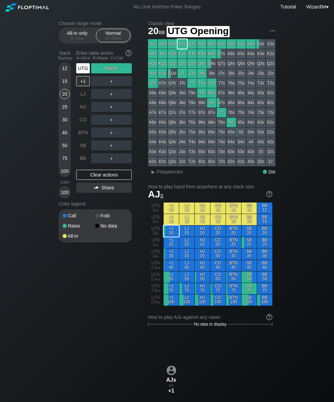
click at [82, 69] on div "UTG" at bounding box center [83, 68] width 14 height 10
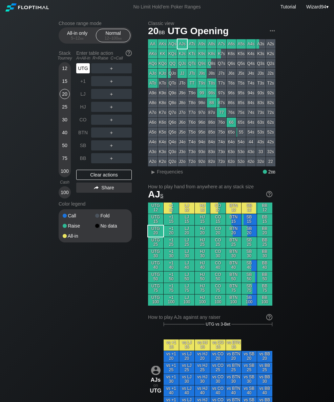
click at [82, 67] on div "UTG" at bounding box center [83, 68] width 14 height 10
click at [111, 122] on div "R ✕" at bounding box center [111, 120] width 13 height 10
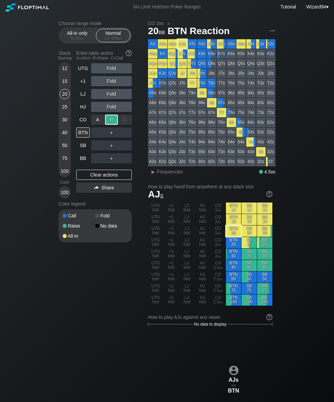
click at [82, 152] on div "SB" at bounding box center [83, 145] width 15 height 13
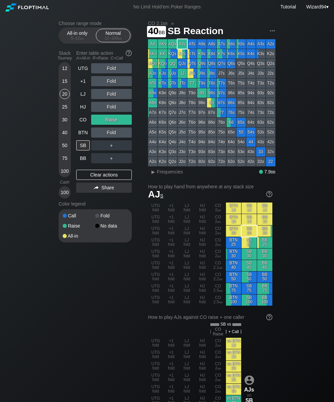
click at [65, 135] on div "40" at bounding box center [65, 133] width 10 height 10
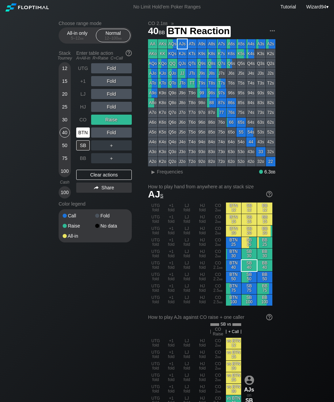
click at [78, 136] on div "BTN" at bounding box center [83, 133] width 14 height 10
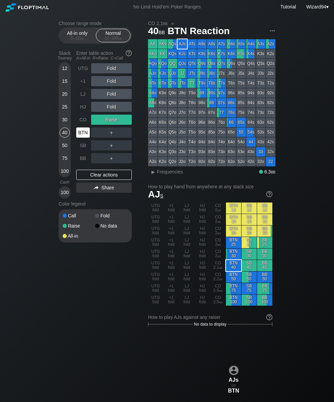
click at [78, 138] on div "BTN" at bounding box center [83, 133] width 14 height 10
click at [62, 153] on div "50" at bounding box center [65, 146] width 10 height 13
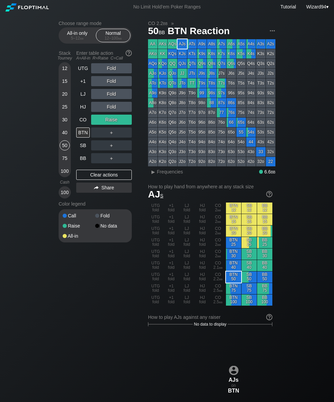
click at [82, 73] on div "UTG" at bounding box center [83, 68] width 14 height 10
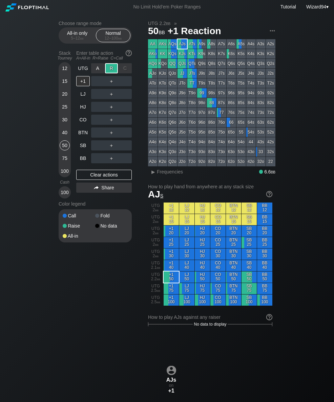
click at [80, 135] on div "BTN" at bounding box center [83, 133] width 14 height 10
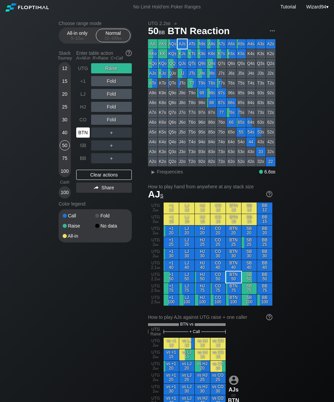
click at [63, 176] on div "100" at bounding box center [65, 171] width 10 height 10
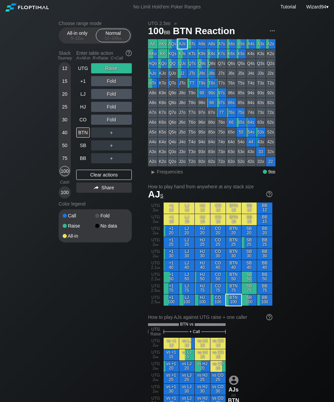
click at [65, 163] on div "75" at bounding box center [65, 158] width 10 height 10
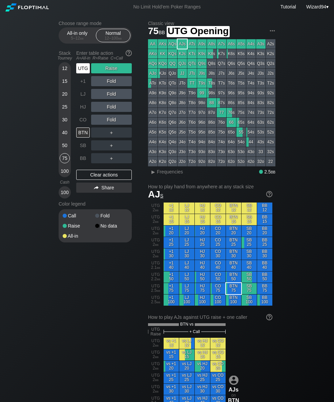
click at [80, 69] on div "UTG" at bounding box center [83, 68] width 14 height 10
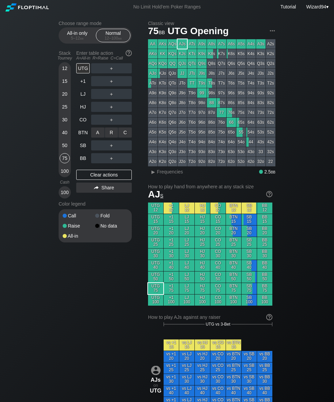
click at [111, 138] on div "R ✕" at bounding box center [111, 133] width 13 height 10
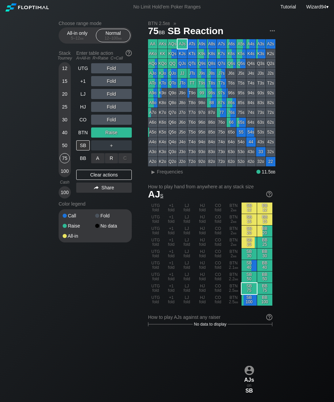
click at [112, 160] on div "R ✕" at bounding box center [111, 158] width 13 height 10
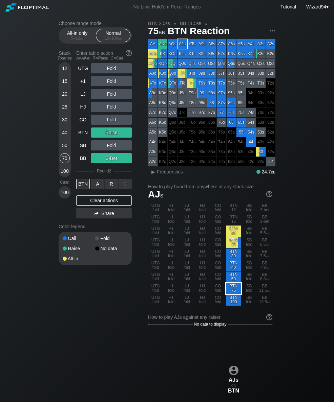
click at [112, 187] on div "R ✕" at bounding box center [111, 184] width 13 height 10
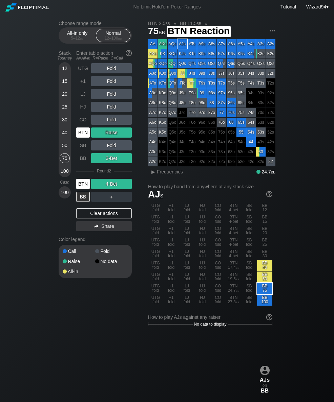
click at [85, 186] on div "BTN" at bounding box center [83, 184] width 14 height 10
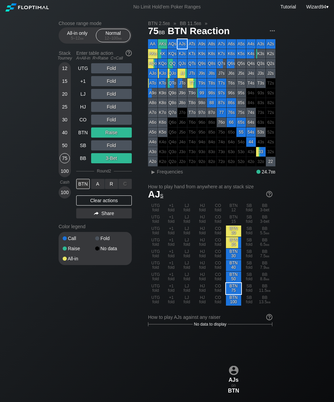
click at [97, 186] on div "A ✕" at bounding box center [97, 184] width 13 height 10
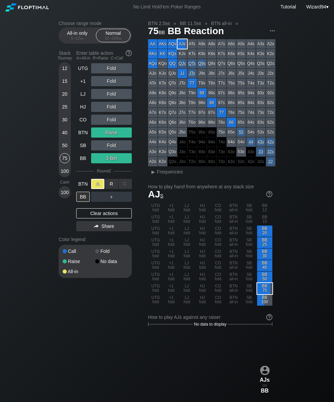
click at [64, 123] on div "30" at bounding box center [65, 120] width 10 height 10
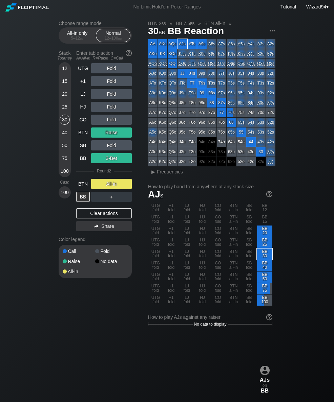
click at [84, 99] on div "LJ" at bounding box center [83, 94] width 14 height 10
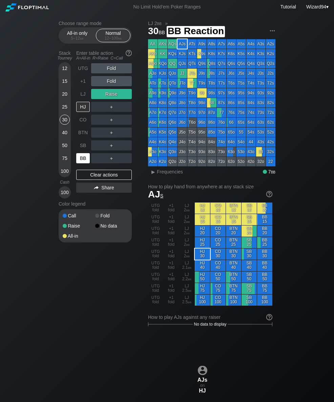
click at [84, 157] on div "BB" at bounding box center [83, 158] width 14 height 10
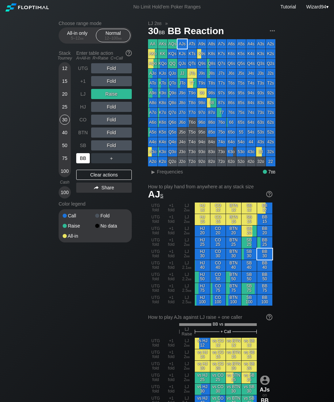
click at [67, 112] on div "25" at bounding box center [65, 107] width 10 height 10
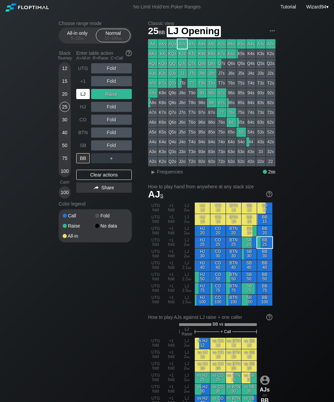
click at [87, 97] on div "LJ" at bounding box center [83, 94] width 14 height 10
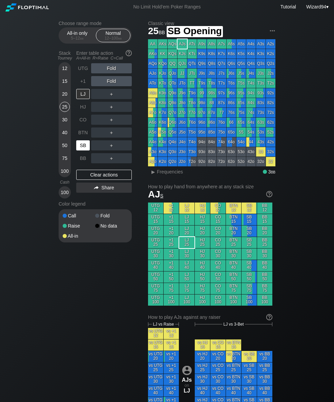
click at [85, 143] on div "SB" at bounding box center [83, 145] width 14 height 10
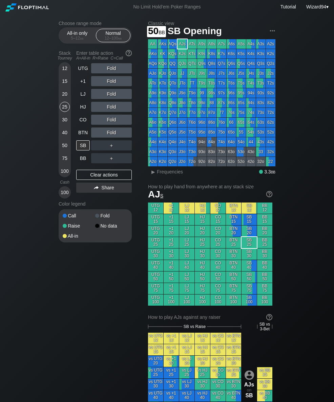
click at [66, 153] on div "50" at bounding box center [65, 146] width 10 height 13
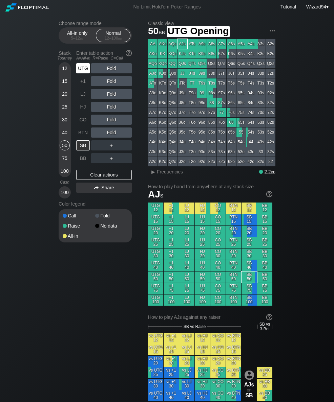
click at [82, 70] on div "UTG" at bounding box center [83, 68] width 14 height 10
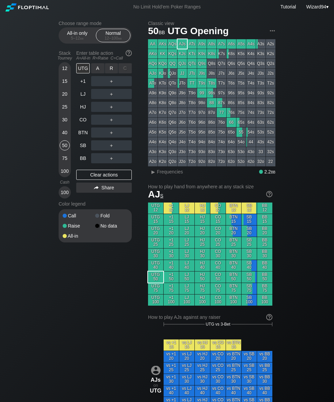
click at [112, 73] on div "R ✕" at bounding box center [111, 68] width 13 height 10
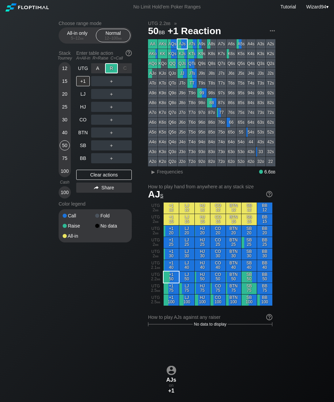
click at [88, 163] on div "BB" at bounding box center [83, 158] width 14 height 10
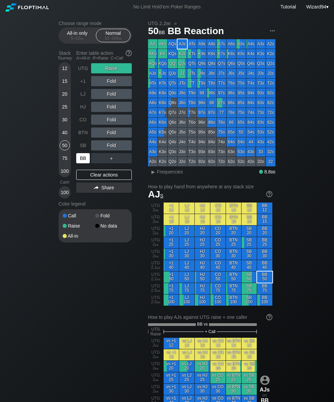
click at [78, 67] on div "UTG" at bounding box center [83, 68] width 14 height 10
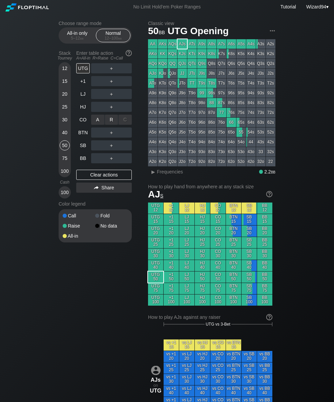
click at [117, 120] on div "R ✕" at bounding box center [111, 120] width 13 height 10
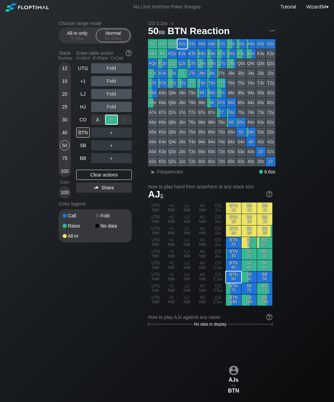
click at [83, 151] on div "SB" at bounding box center [83, 145] width 14 height 10
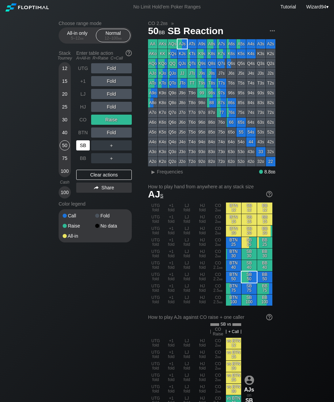
click at [66, 159] on div "75" at bounding box center [65, 158] width 10 height 10
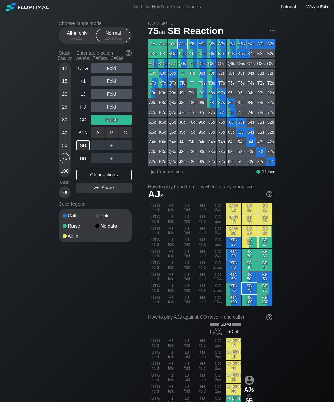
click at [127, 133] on div "C ✕" at bounding box center [124, 133] width 13 height 10
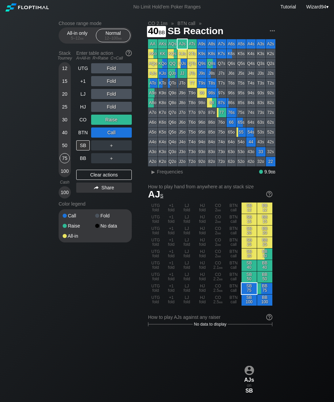
click at [65, 133] on div "40" at bounding box center [65, 133] width 10 height 10
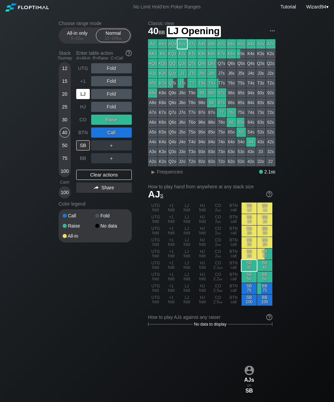
click at [81, 99] on div "LJ" at bounding box center [83, 94] width 14 height 10
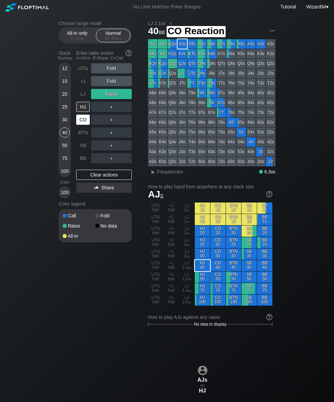
click at [83, 124] on div "CO" at bounding box center [83, 120] width 14 height 10
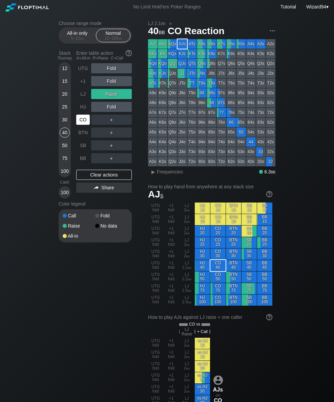
click at [68, 83] on div "15" at bounding box center [65, 81] width 10 height 10
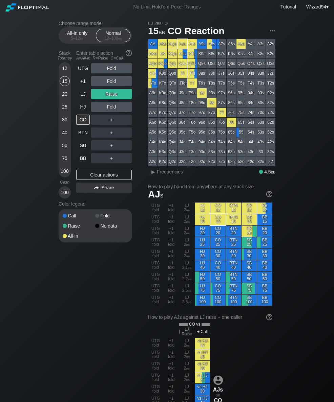
click at [86, 97] on div "LJ" at bounding box center [83, 94] width 14 height 10
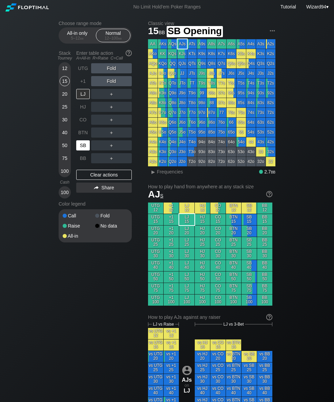
click at [85, 151] on div "SB" at bounding box center [83, 145] width 14 height 10
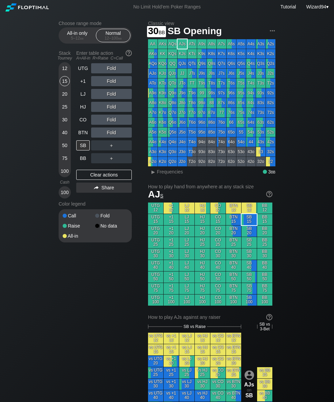
click at [65, 120] on div "30" at bounding box center [65, 120] width 10 height 10
click at [78, 109] on div "HJ" at bounding box center [83, 107] width 14 height 10
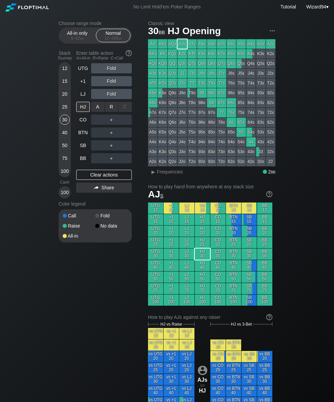
click at [111, 108] on div "R ✕" at bounding box center [111, 107] width 13 height 10
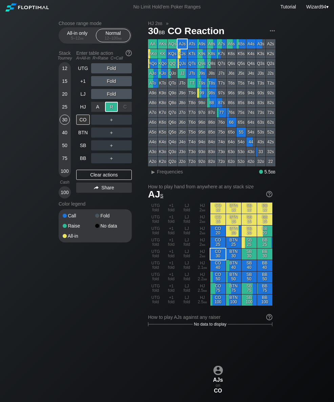
click at [82, 149] on div "SB" at bounding box center [83, 145] width 14 height 10
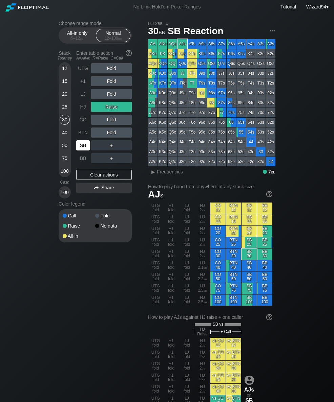
click at [79, 159] on div "BB" at bounding box center [83, 158] width 14 height 10
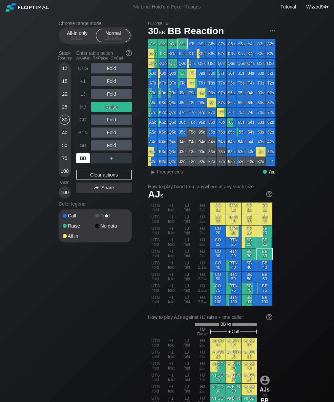
click at [84, 163] on div "BB" at bounding box center [83, 158] width 14 height 10
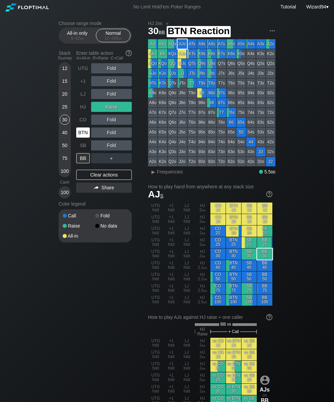
click at [80, 133] on div "BTN" at bounding box center [83, 133] width 14 height 10
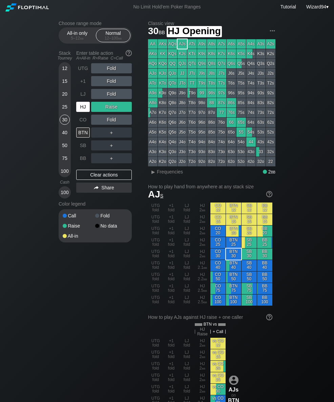
click at [83, 109] on div "HJ" at bounding box center [83, 107] width 14 height 10
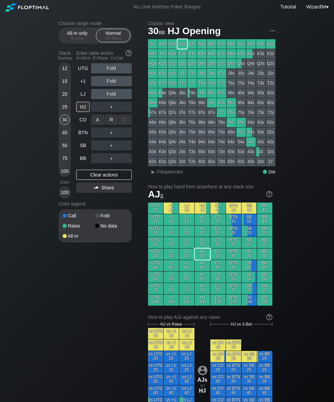
click at [109, 119] on div "R ✕" at bounding box center [111, 120] width 13 height 10
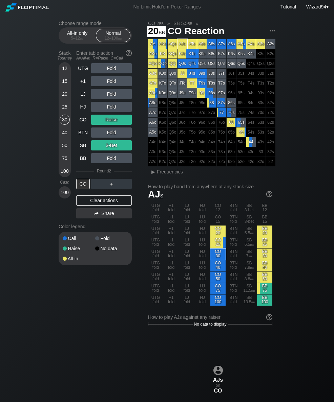
click at [61, 92] on div "20" at bounding box center [65, 95] width 10 height 13
click at [70, 86] on div "12 15 20 25 30 40 50 75 100" at bounding box center [65, 119] width 12 height 115
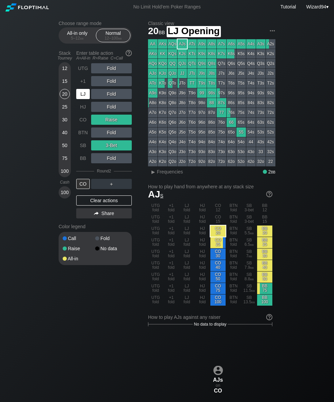
click at [84, 96] on div "LJ" at bounding box center [83, 94] width 14 height 10
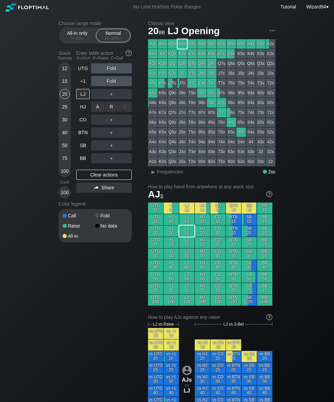
click at [110, 103] on div "A ✕ R ✕ C ✕ ＋" at bounding box center [111, 107] width 41 height 16
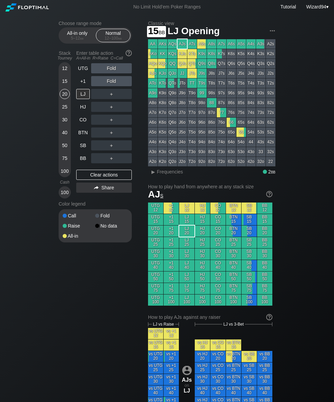
click at [63, 81] on div "15" at bounding box center [65, 81] width 10 height 10
click at [112, 94] on div "R ✕" at bounding box center [111, 94] width 13 height 10
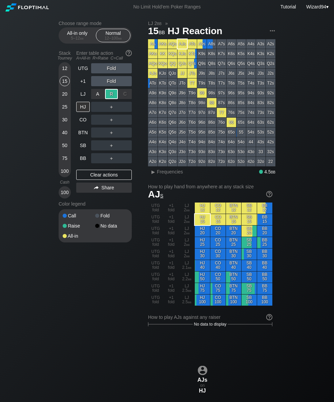
click at [87, 147] on div "SB" at bounding box center [83, 145] width 14 height 10
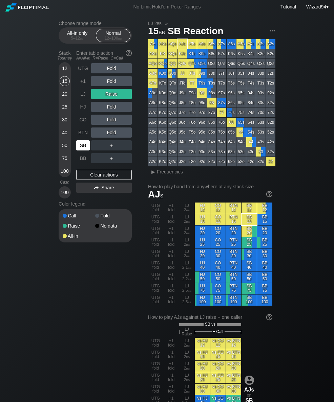
click at [84, 97] on div "LJ" at bounding box center [83, 94] width 14 height 10
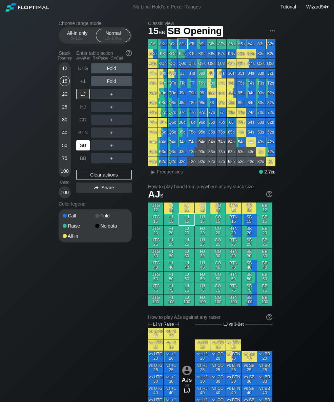
click at [85, 149] on div "SB" at bounding box center [83, 145] width 14 height 10
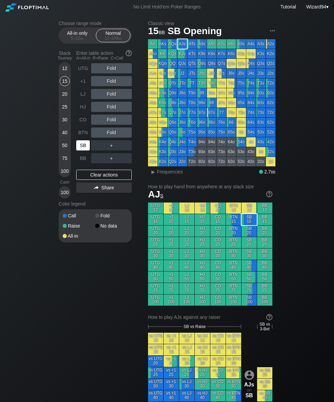
click at [65, 73] on div "12" at bounding box center [65, 68] width 10 height 10
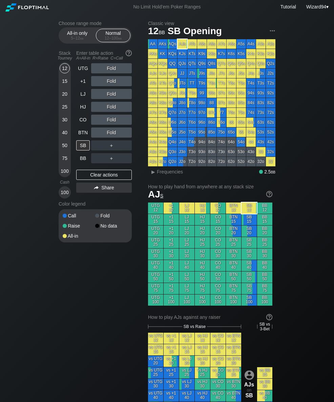
click at [73, 39] on div "5 – 12 bb" at bounding box center [77, 38] width 28 height 5
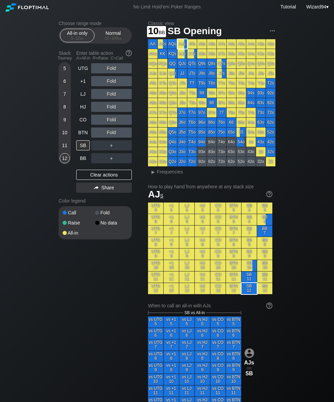
click at [66, 138] on div "10" at bounding box center [65, 133] width 10 height 10
click at [84, 150] on div "SB" at bounding box center [83, 145] width 14 height 10
click at [86, 145] on div "SB" at bounding box center [83, 145] width 14 height 10
click at [111, 41] on div "12 – 100 bb" at bounding box center [113, 38] width 28 height 5
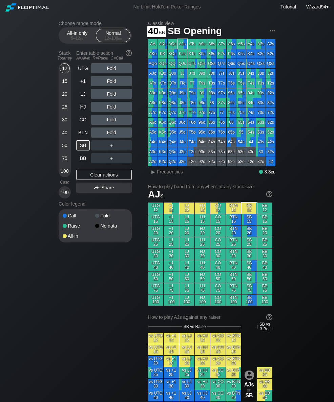
click at [61, 138] on div "40" at bounding box center [65, 133] width 10 height 10
click at [83, 150] on div "SB" at bounding box center [83, 145] width 14 height 10
click at [78, 149] on div "SB" at bounding box center [83, 145] width 14 height 10
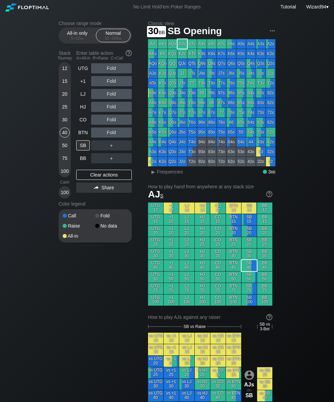
click at [62, 128] on div "30" at bounding box center [65, 121] width 10 height 13
click at [84, 83] on div "+1" at bounding box center [83, 81] width 14 height 10
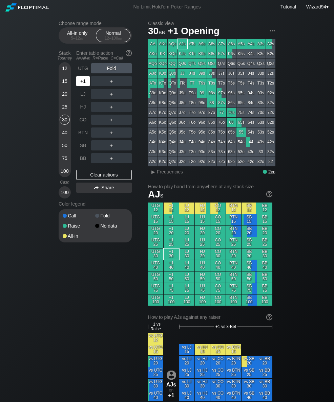
click at [85, 85] on div "+1" at bounding box center [83, 81] width 14 height 10
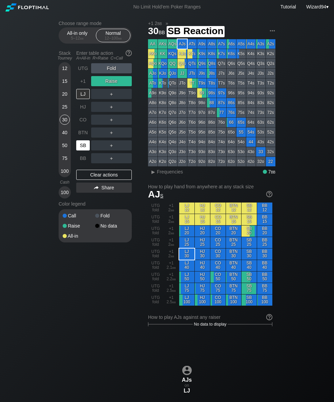
click at [86, 151] on div "SB" at bounding box center [83, 145] width 14 height 10
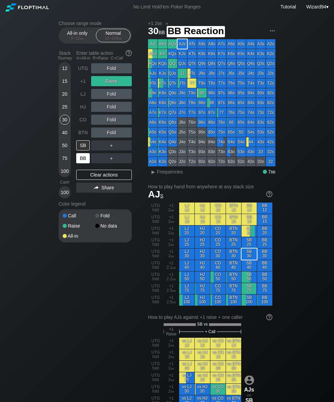
click at [82, 160] on div "BB" at bounding box center [83, 158] width 14 height 10
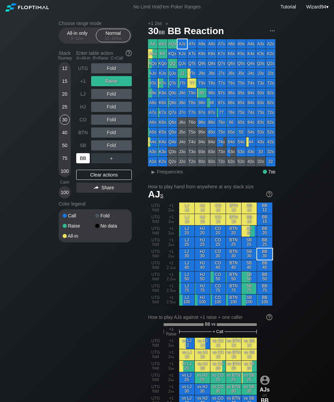
click at [81, 163] on div "BB" at bounding box center [83, 158] width 14 height 10
click at [81, 85] on div "+1" at bounding box center [83, 81] width 14 height 10
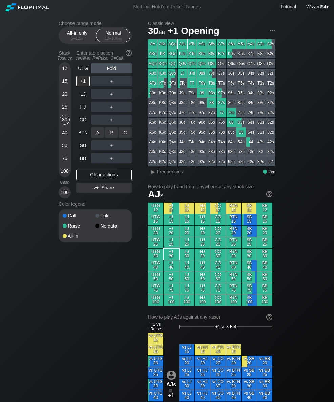
click at [108, 135] on div "R ✕" at bounding box center [111, 133] width 13 height 10
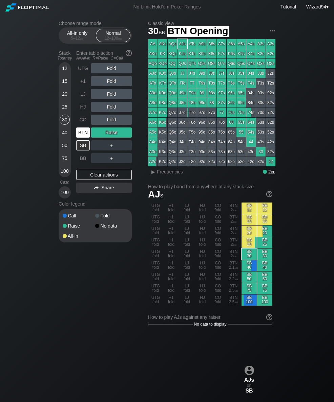
click at [87, 138] on div "BTN" at bounding box center [83, 133] width 14 height 10
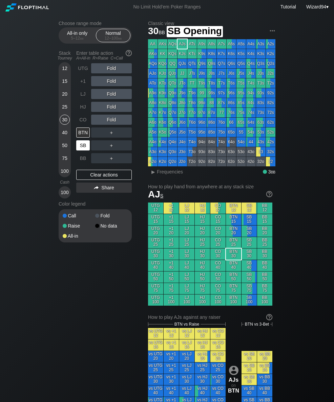
click at [81, 149] on div "SB" at bounding box center [83, 145] width 14 height 10
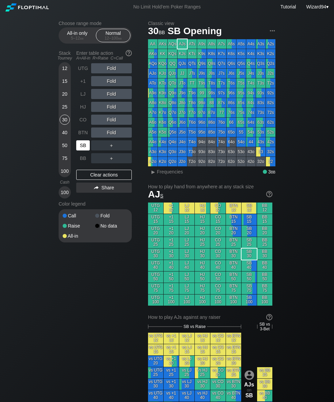
click at [81, 149] on div "SB" at bounding box center [83, 145] width 14 height 10
click at [82, 148] on div "SB" at bounding box center [83, 145] width 14 height 10
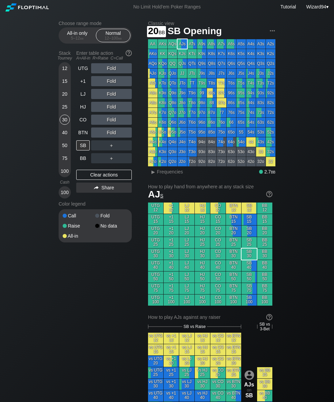
click at [66, 98] on div "20" at bounding box center [65, 94] width 10 height 10
click at [89, 144] on div "SB" at bounding box center [83, 145] width 14 height 10
click at [65, 124] on div "30" at bounding box center [65, 120] width 10 height 10
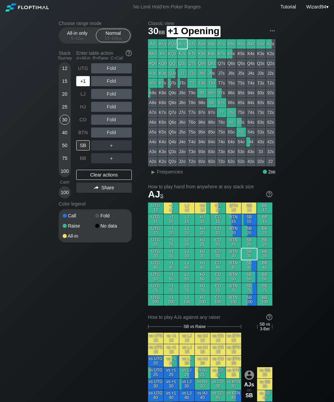
click at [82, 86] on div "+1" at bounding box center [83, 81] width 14 height 10
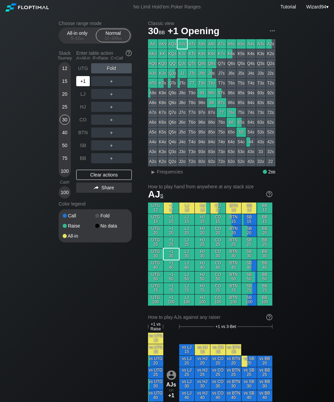
click at [82, 84] on div "+1" at bounding box center [83, 81] width 14 height 10
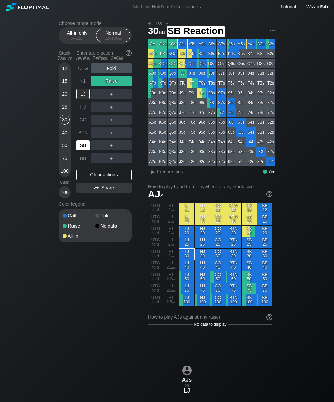
click at [83, 146] on div "SB" at bounding box center [83, 145] width 14 height 10
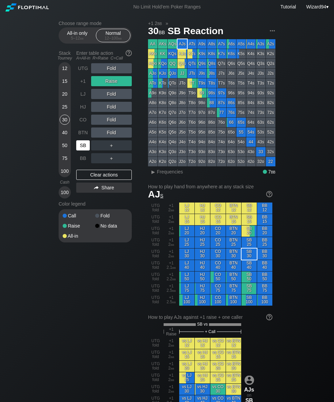
click at [63, 97] on div "20" at bounding box center [65, 94] width 10 height 10
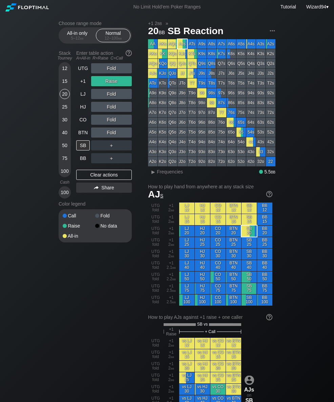
click at [81, 81] on div "+1" at bounding box center [83, 81] width 14 height 10
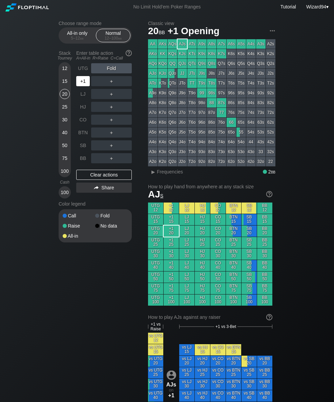
click at [85, 81] on div "+1" at bounding box center [83, 81] width 14 height 10
click at [62, 110] on div "25" at bounding box center [65, 107] width 10 height 10
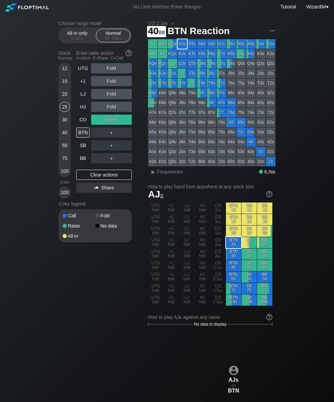
click at [64, 136] on div "40" at bounding box center [65, 133] width 10 height 10
click at [81, 98] on div "LJ" at bounding box center [83, 94] width 14 height 10
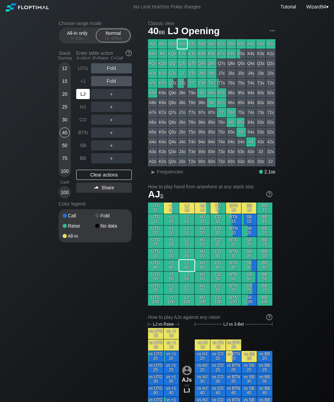
click at [110, 102] on div "＋" at bounding box center [111, 107] width 41 height 16
click at [111, 98] on div "R ✕" at bounding box center [111, 94] width 13 height 10
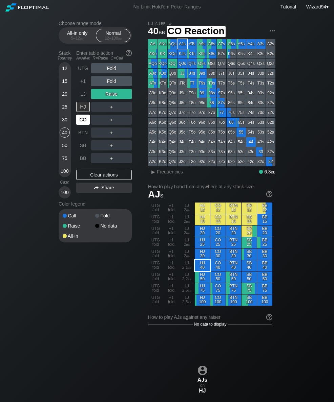
click at [84, 124] on div "CO" at bounding box center [83, 120] width 14 height 10
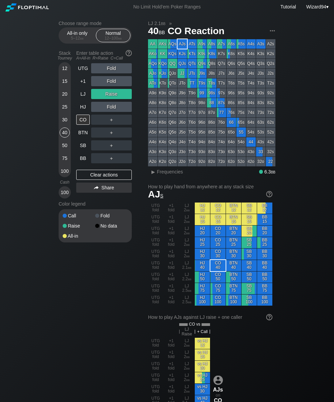
click at [63, 140] on div "40" at bounding box center [65, 134] width 10 height 13
click at [84, 72] on div "UTG" at bounding box center [83, 68] width 14 height 10
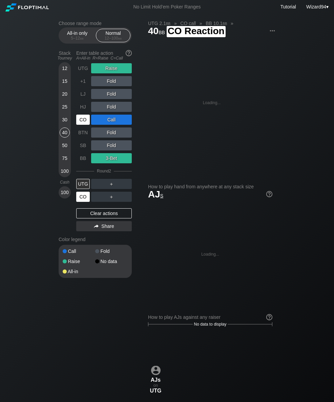
click at [83, 201] on div "CO" at bounding box center [83, 197] width 14 height 10
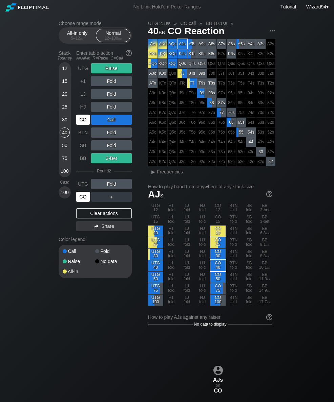
click at [63, 144] on div "50" at bounding box center [65, 145] width 10 height 10
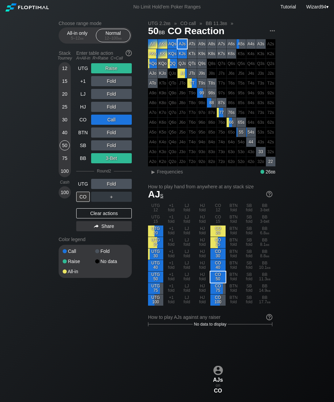
click at [63, 163] on div "75" at bounding box center [65, 158] width 10 height 10
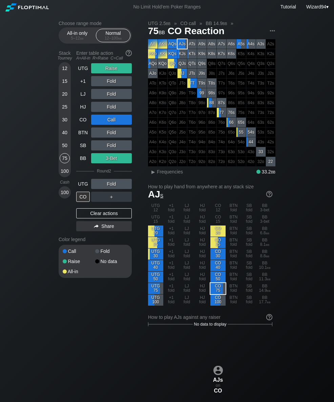
click at [78, 68] on div "UTG" at bounding box center [83, 68] width 14 height 10
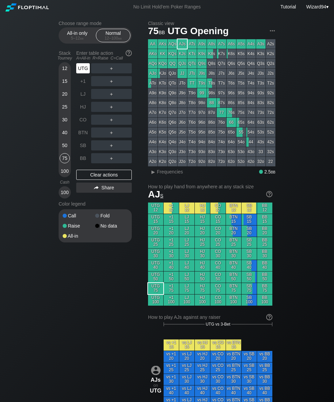
click at [79, 63] on div "Enter table action A=All-in R=Raise C=Call" at bounding box center [103, 56] width 55 height 16
click at [110, 112] on div "R ✕" at bounding box center [111, 107] width 13 height 10
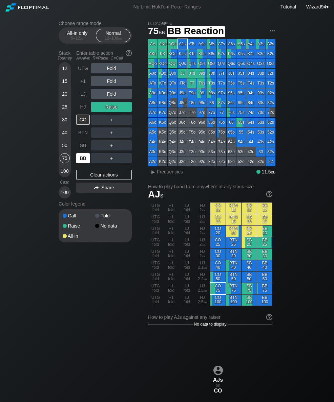
click at [77, 158] on div "BB" at bounding box center [83, 158] width 14 height 10
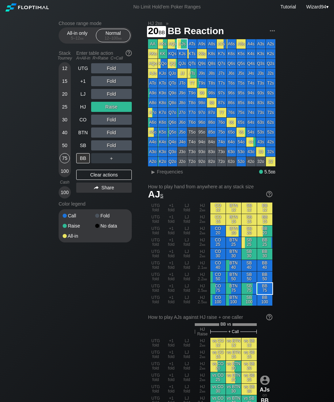
click at [64, 97] on div "20" at bounding box center [65, 94] width 10 height 10
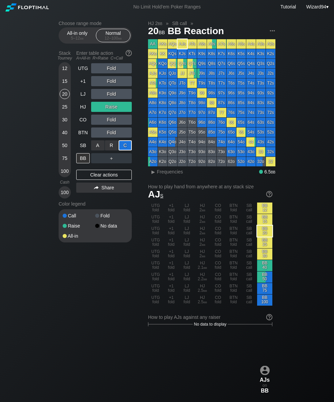
click at [62, 111] on div "25" at bounding box center [65, 107] width 10 height 10
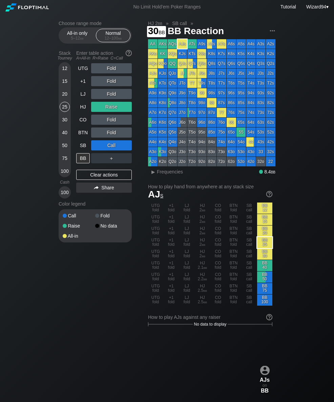
click at [65, 121] on div "30" at bounding box center [65, 120] width 10 height 10
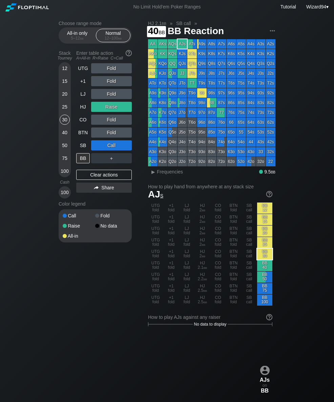
click at [61, 137] on div "40" at bounding box center [65, 133] width 10 height 10
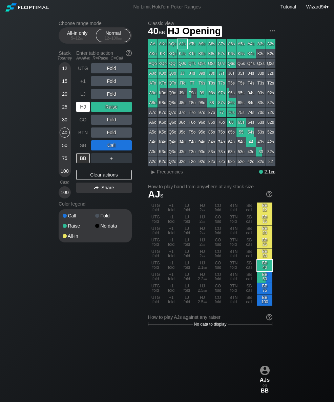
click at [82, 108] on div "HJ" at bounding box center [83, 107] width 14 height 10
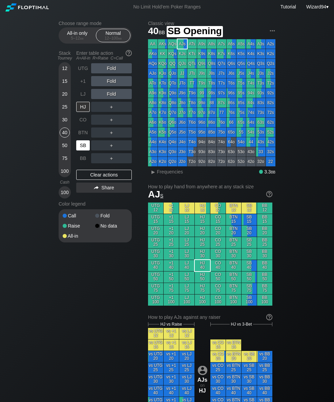
click at [84, 148] on div "SB" at bounding box center [83, 145] width 14 height 10
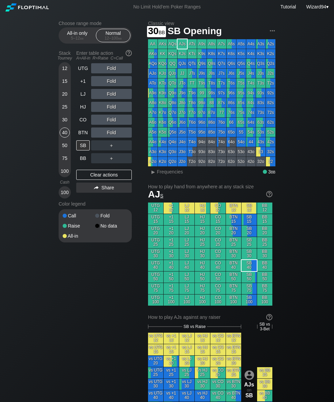
click at [68, 122] on div "30" at bounding box center [65, 120] width 10 height 10
click at [111, 134] on div "R ✕" at bounding box center [111, 133] width 13 height 10
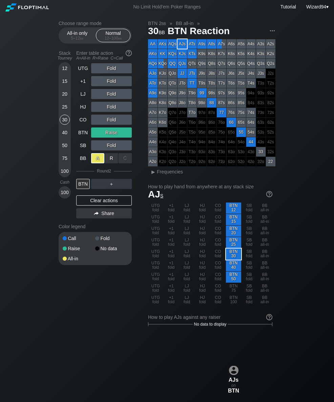
click at [62, 112] on div "25" at bounding box center [65, 107] width 10 height 10
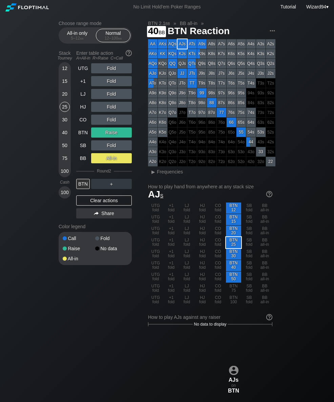
click at [62, 136] on div "40" at bounding box center [65, 133] width 10 height 10
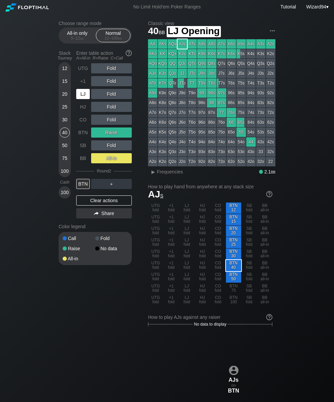
click at [82, 100] on div "LJ" at bounding box center [83, 94] width 15 height 13
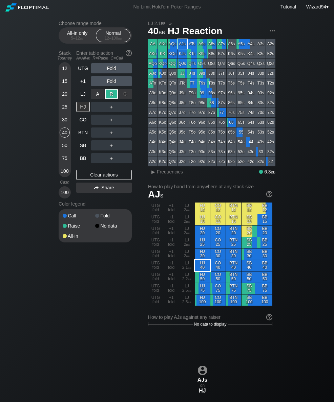
click at [84, 158] on div "BB" at bounding box center [83, 158] width 14 height 10
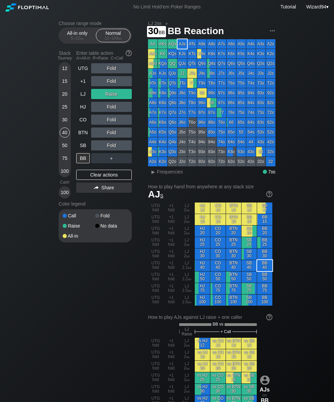
click at [63, 124] on div "30" at bounding box center [65, 120] width 10 height 10
click at [85, 93] on div "LJ" at bounding box center [83, 94] width 14 height 10
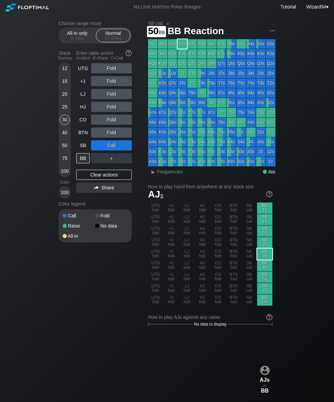
click at [64, 150] on div "50" at bounding box center [65, 145] width 10 height 10
click at [83, 98] on div "LJ" at bounding box center [83, 94] width 14 height 10
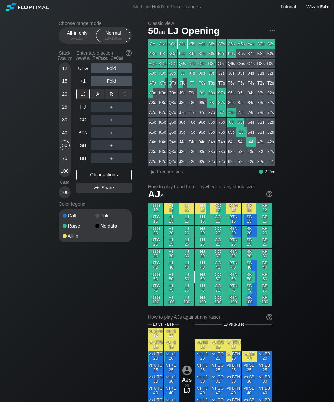
click at [112, 96] on div "R ✕" at bounding box center [111, 94] width 13 height 10
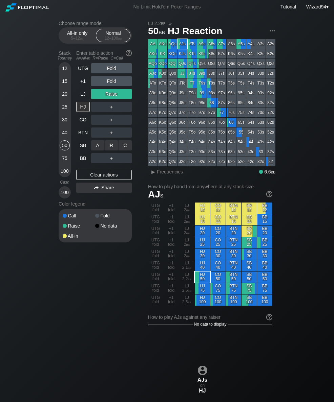
click at [109, 147] on div "R ✕" at bounding box center [111, 145] width 13 height 10
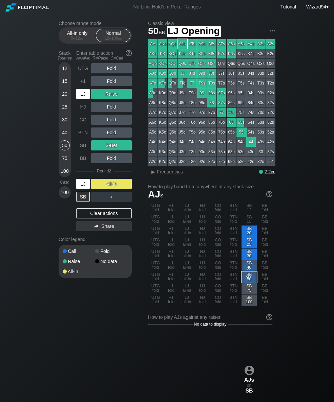
click at [83, 98] on div "LJ" at bounding box center [83, 94] width 14 height 10
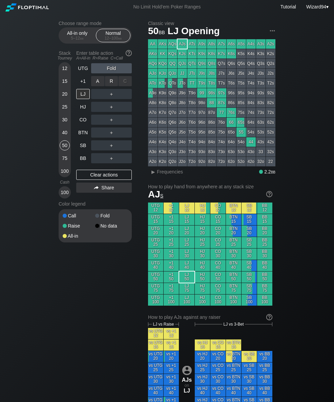
click at [110, 83] on div "R ✕" at bounding box center [111, 81] width 13 height 10
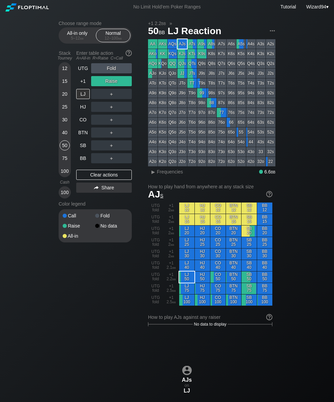
click at [85, 168] on div "UTG Fold +1 Raise LJ ＋ HJ ＋ CO ＋ BTN ＋ SB ＋ BB ＋ Clear actions Share" at bounding box center [103, 130] width 55 height 135
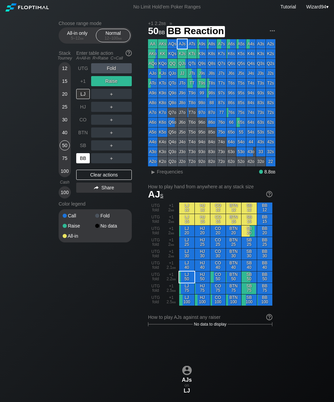
click at [82, 158] on div "BB" at bounding box center [83, 158] width 14 height 10
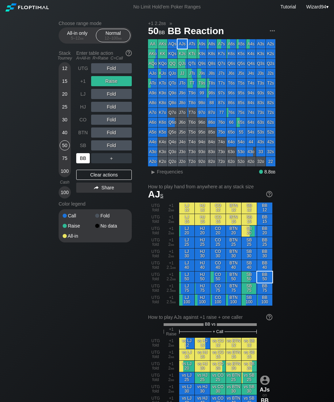
click at [62, 153] on div "50" at bounding box center [65, 146] width 10 height 13
click at [65, 160] on div "75" at bounding box center [65, 158] width 10 height 10
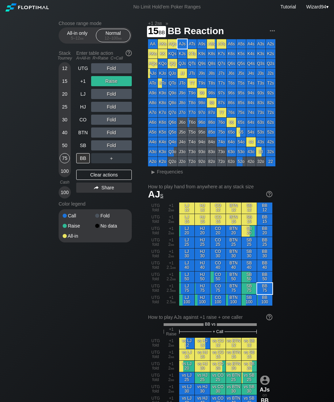
click at [65, 82] on div "15" at bounding box center [65, 81] width 10 height 10
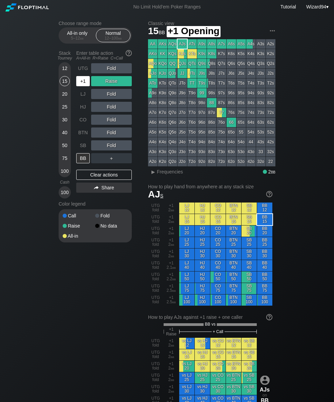
click at [84, 84] on div "+1" at bounding box center [83, 81] width 14 height 10
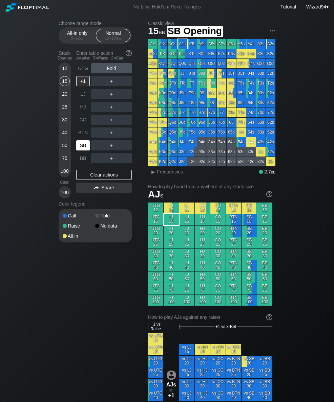
click at [83, 144] on div "SB" at bounding box center [83, 145] width 14 height 10
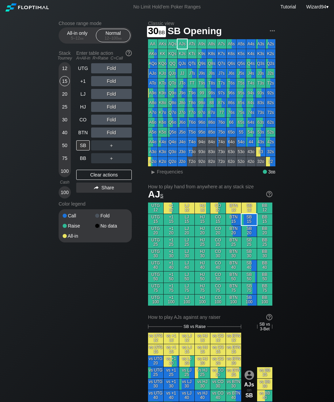
click at [65, 123] on div "30" at bounding box center [65, 120] width 10 height 10
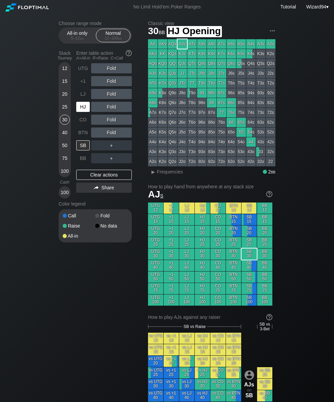
click at [81, 106] on div "HJ" at bounding box center [83, 107] width 14 height 10
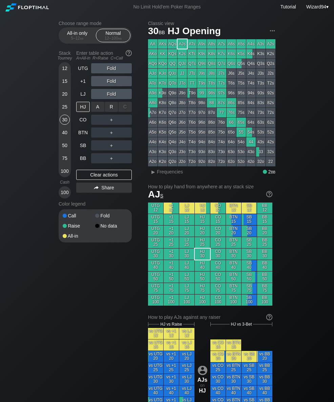
click at [110, 110] on div "R ✕" at bounding box center [111, 107] width 13 height 10
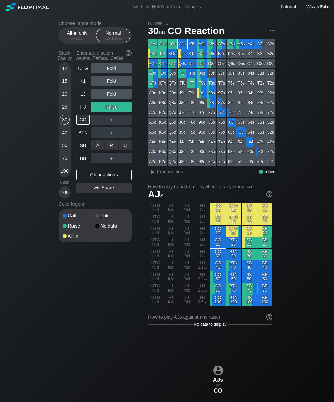
click at [110, 147] on div "R ✕" at bounding box center [111, 145] width 13 height 10
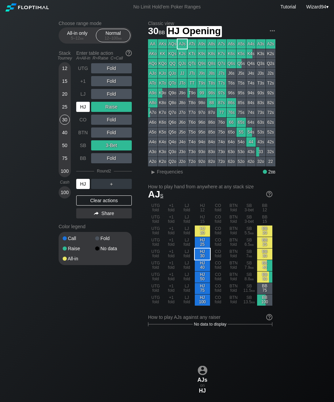
click at [80, 110] on div "HJ" at bounding box center [83, 107] width 14 height 10
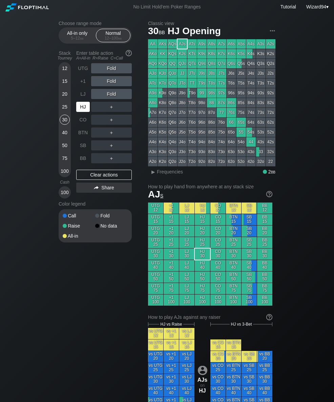
click at [84, 112] on div "HJ" at bounding box center [83, 107] width 14 height 10
click at [121, 147] on div "C ✕" at bounding box center [124, 145] width 13 height 10
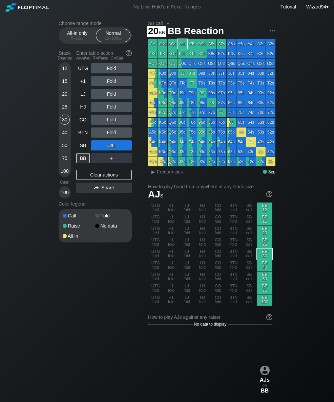
click at [62, 99] on div "20" at bounding box center [65, 94] width 10 height 10
click at [84, 150] on div "SB" at bounding box center [83, 145] width 14 height 10
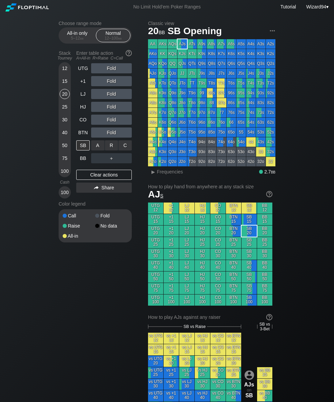
click at [111, 145] on div "R ✕" at bounding box center [111, 145] width 13 height 10
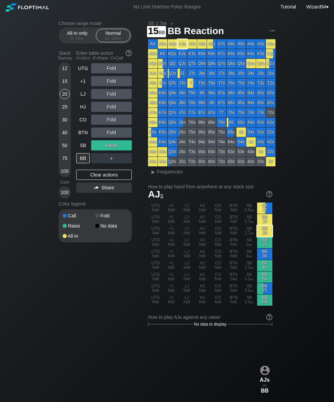
click at [62, 89] on div "15" at bounding box center [65, 82] width 10 height 13
click at [84, 151] on div "SB" at bounding box center [83, 145] width 14 height 10
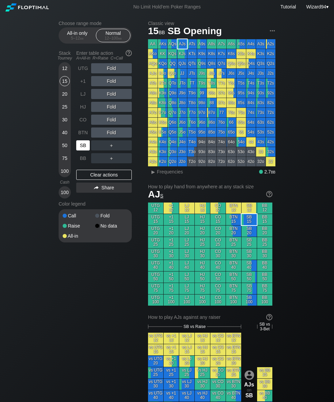
click at [81, 147] on div "SB" at bounding box center [83, 145] width 14 height 10
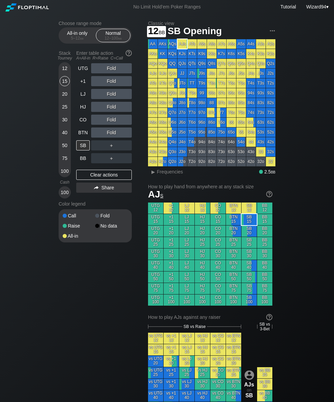
click at [65, 73] on div "12" at bounding box center [65, 68] width 10 height 10
click at [101, 135] on div "A ✕" at bounding box center [97, 133] width 13 height 10
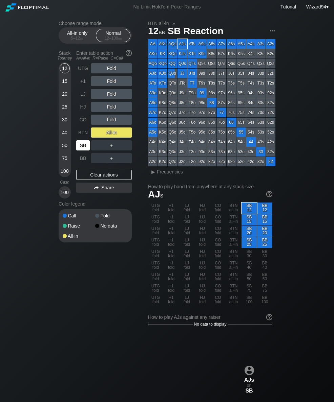
click at [84, 147] on div "SB" at bounding box center [83, 145] width 14 height 10
click at [63, 97] on div "20" at bounding box center [65, 94] width 10 height 10
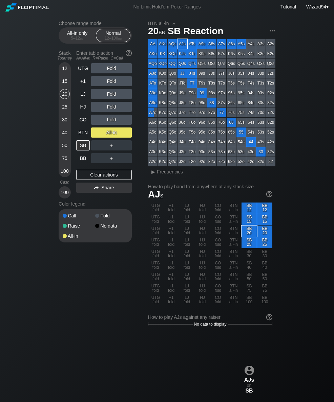
click at [83, 135] on div "BTN" at bounding box center [83, 133] width 14 height 10
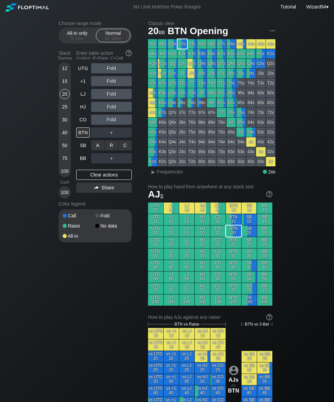
click at [98, 147] on div "A ✕" at bounding box center [97, 145] width 13 height 10
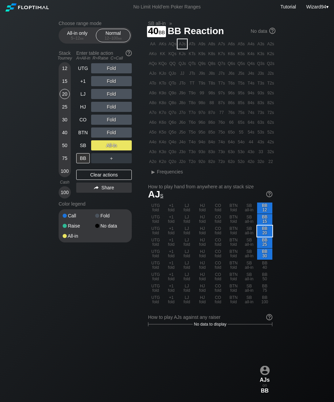
click at [61, 135] on div "40" at bounding box center [65, 133] width 10 height 10
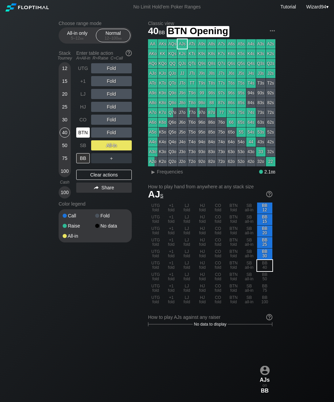
click at [83, 137] on div "BTN" at bounding box center [83, 133] width 14 height 10
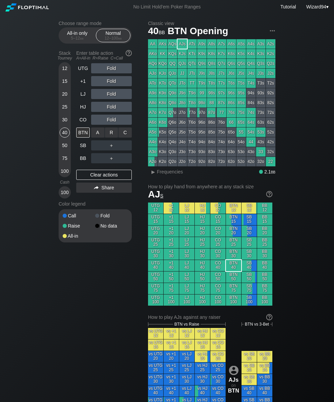
click at [109, 135] on div "R ✕" at bounding box center [111, 133] width 13 height 10
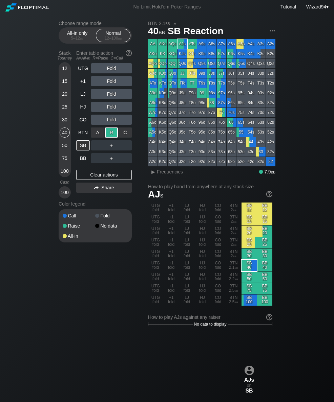
click at [85, 159] on div "BB" at bounding box center [83, 158] width 14 height 10
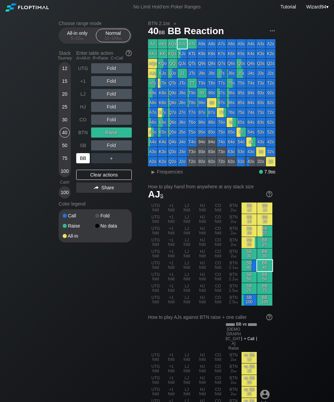
click at [80, 160] on div "BB" at bounding box center [83, 158] width 14 height 10
click at [78, 71] on div "UTG" at bounding box center [83, 68] width 14 height 10
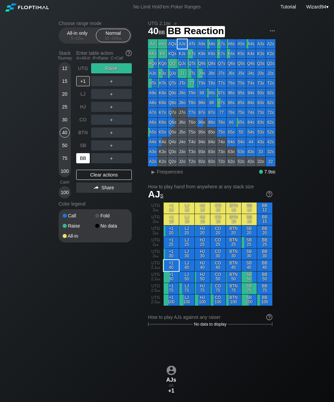
click at [86, 161] on div "BB" at bounding box center [83, 158] width 14 height 10
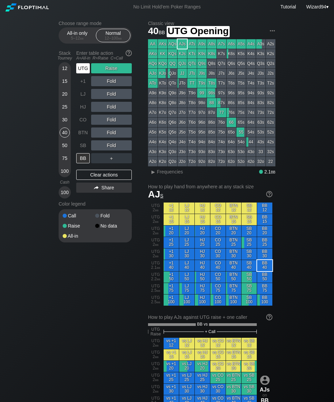
click at [85, 69] on div "UTG" at bounding box center [83, 68] width 14 height 10
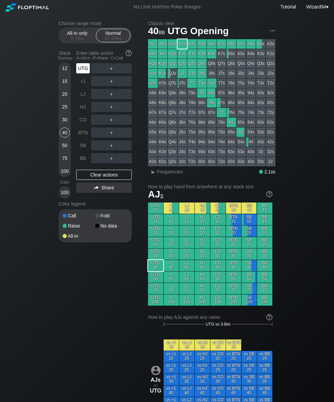
click at [61, 160] on div "75" at bounding box center [65, 158] width 10 height 10
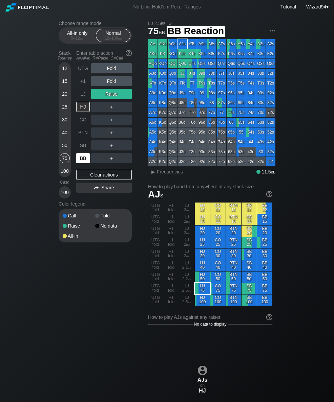
click at [81, 160] on div "BB" at bounding box center [83, 158] width 14 height 10
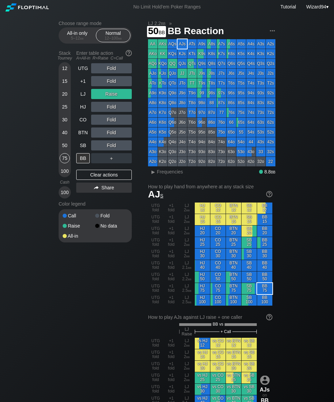
click at [60, 148] on div "50" at bounding box center [65, 145] width 10 height 10
click at [65, 98] on div "20" at bounding box center [65, 94] width 10 height 10
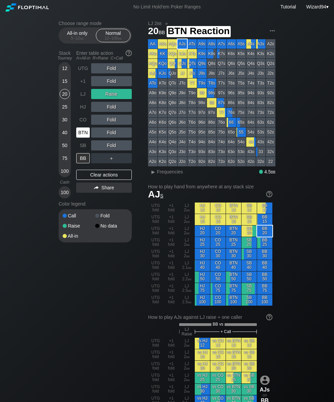
click at [80, 134] on div "BTN" at bounding box center [83, 133] width 14 height 10
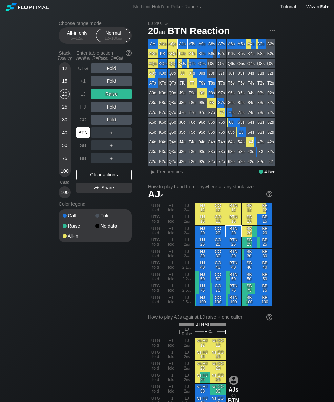
click at [82, 136] on div "BTN" at bounding box center [83, 133] width 14 height 10
click at [65, 134] on div "40" at bounding box center [65, 133] width 10 height 10
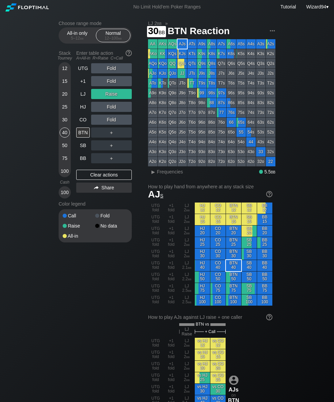
click at [62, 125] on div "30" at bounding box center [65, 120] width 10 height 10
click at [80, 99] on div "LJ" at bounding box center [83, 94] width 14 height 10
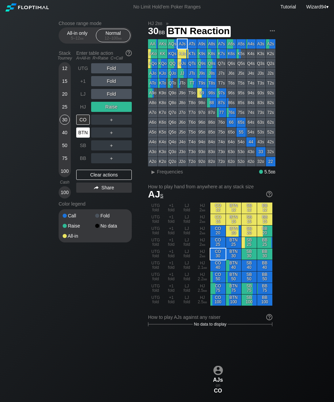
click at [82, 138] on div "BTN" at bounding box center [83, 133] width 14 height 10
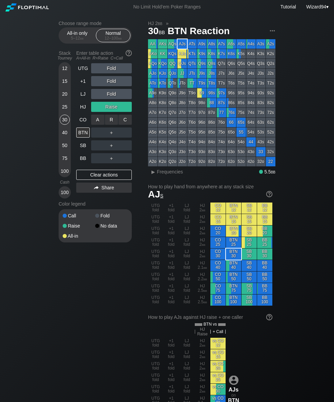
click at [123, 121] on div "C ✕" at bounding box center [124, 120] width 13 height 10
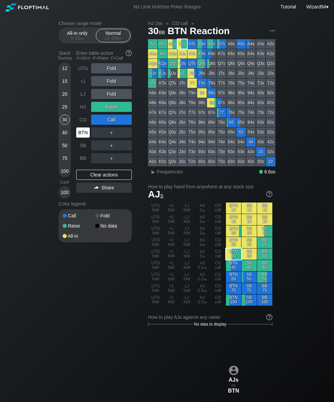
click at [78, 133] on div "BTN" at bounding box center [83, 133] width 14 height 10
click at [64, 138] on div "40" at bounding box center [65, 133] width 10 height 10
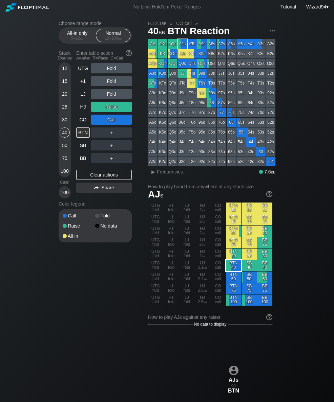
click at [78, 99] on div "LJ" at bounding box center [83, 94] width 14 height 10
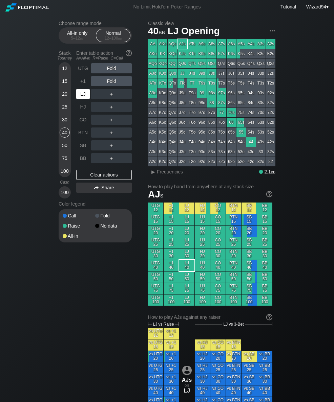
click at [78, 99] on div "LJ" at bounding box center [83, 94] width 14 height 10
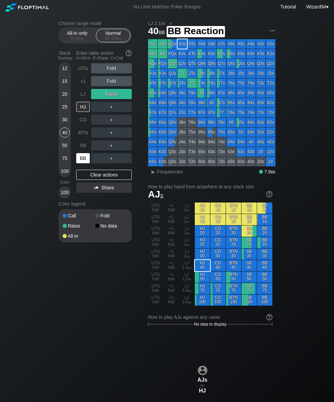
click at [80, 163] on div "BB" at bounding box center [83, 158] width 14 height 10
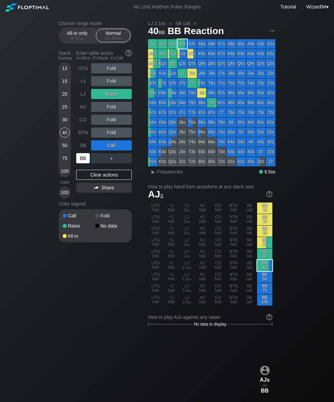
click at [79, 161] on div "BB" at bounding box center [83, 158] width 14 height 10
click at [66, 148] on div "50" at bounding box center [65, 145] width 10 height 10
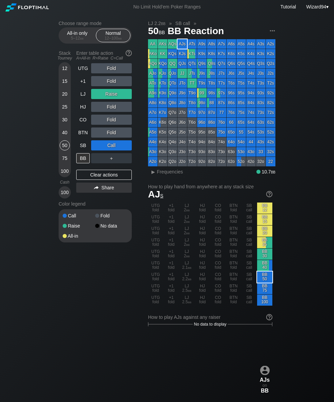
click at [83, 92] on div "LJ" at bounding box center [83, 94] width 14 height 10
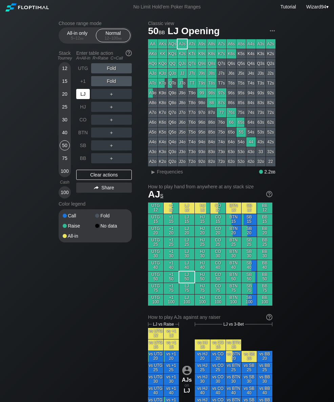
click at [84, 142] on div "SB" at bounding box center [83, 145] width 15 height 13
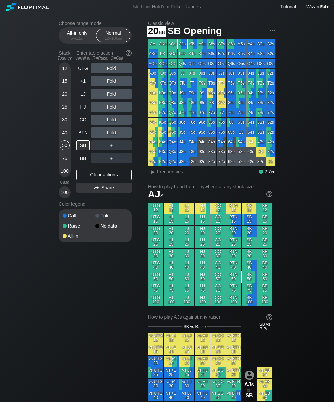
click at [67, 102] on div "20" at bounding box center [65, 95] width 10 height 13
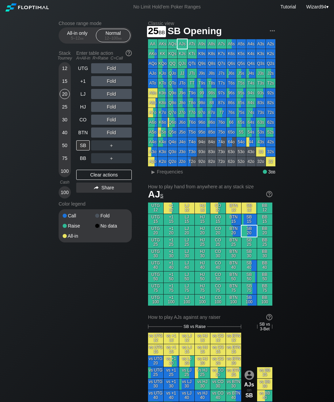
click at [63, 111] on div "25" at bounding box center [65, 107] width 10 height 10
click at [129, 147] on div "C ✕" at bounding box center [124, 145] width 13 height 10
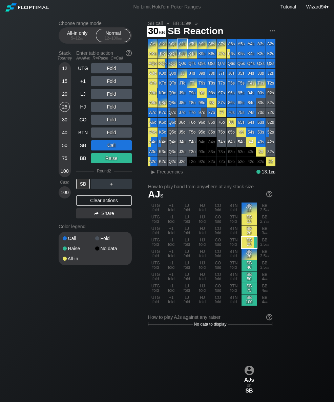
click at [62, 123] on div "30" at bounding box center [65, 120] width 10 height 10
click at [64, 111] on div "25" at bounding box center [65, 107] width 10 height 10
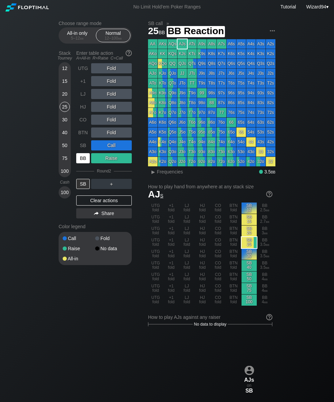
click at [90, 163] on div "BB" at bounding box center [83, 158] width 15 height 13
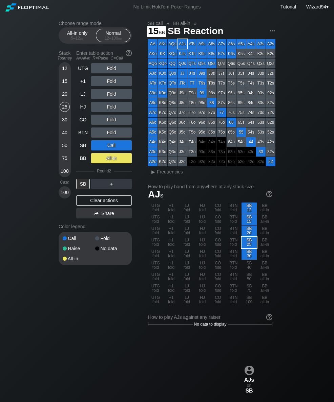
click at [64, 85] on div "15" at bounding box center [65, 81] width 10 height 10
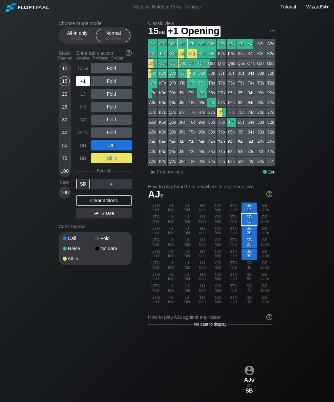
click at [81, 86] on div "+1" at bounding box center [83, 81] width 14 height 10
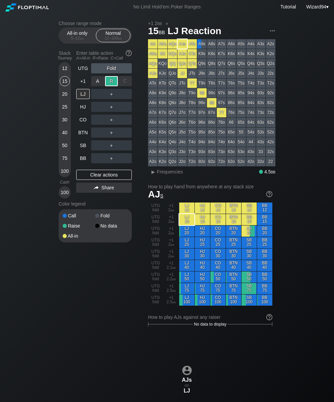
click at [85, 151] on div "SB" at bounding box center [83, 145] width 14 height 10
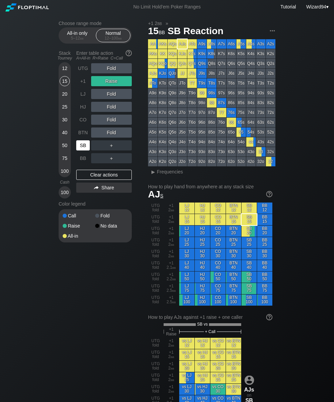
click at [76, 147] on div "SB" at bounding box center [83, 145] width 14 height 10
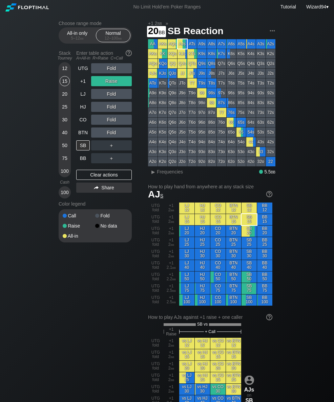
click at [64, 97] on div "20" at bounding box center [65, 94] width 10 height 10
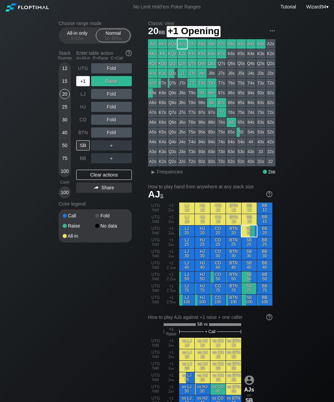
click at [84, 84] on div "+1" at bounding box center [83, 81] width 14 height 10
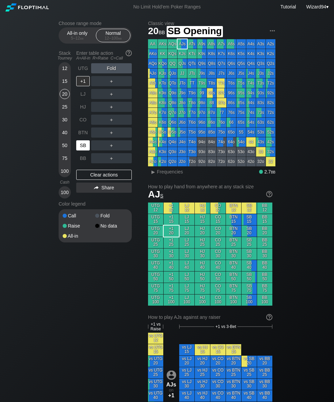
click at [81, 148] on div "SB" at bounding box center [83, 145] width 14 height 10
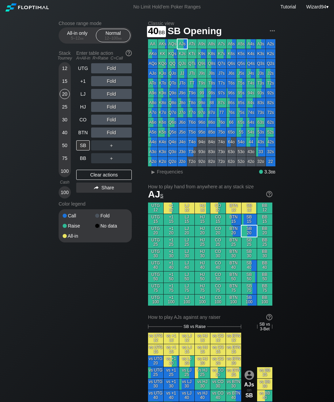
click at [65, 136] on div "40" at bounding box center [65, 133] width 10 height 10
click at [103, 133] on div "A ✕" at bounding box center [97, 133] width 13 height 10
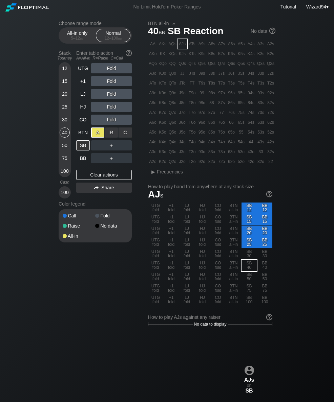
click at [80, 138] on div "BTN" at bounding box center [83, 133] width 14 height 10
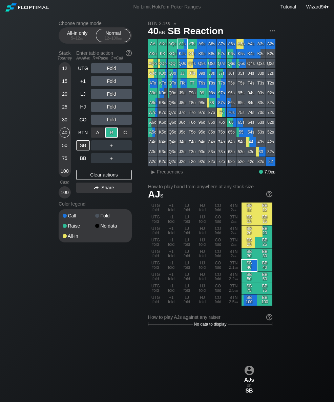
click at [80, 163] on div "BB" at bounding box center [83, 158] width 14 height 10
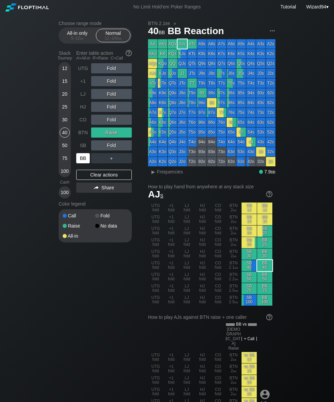
click at [79, 168] on div "UTG Fold +1 Fold LJ Fold HJ Fold CO Fold BTN Raise SB Fold BB ＋ Clear actions S…" at bounding box center [103, 130] width 55 height 135
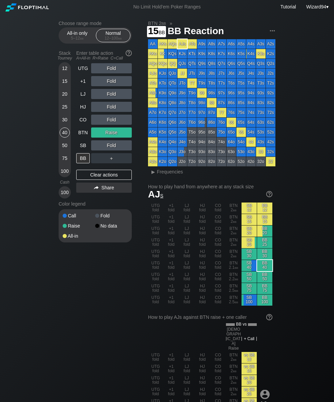
click at [61, 82] on div "15" at bounding box center [65, 81] width 10 height 10
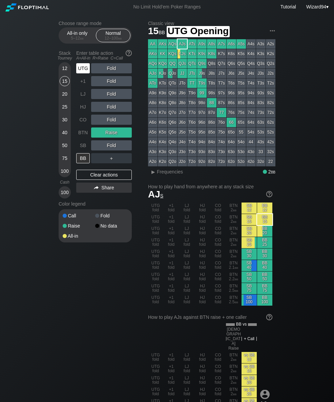
click at [81, 73] on div "UTG" at bounding box center [83, 68] width 14 height 10
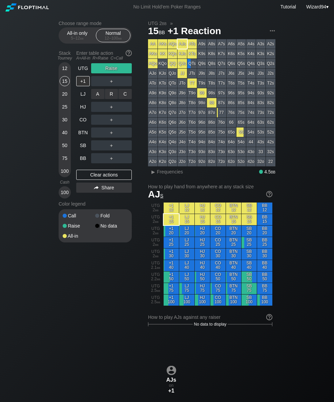
click at [122, 94] on div "C ✕" at bounding box center [124, 94] width 13 height 10
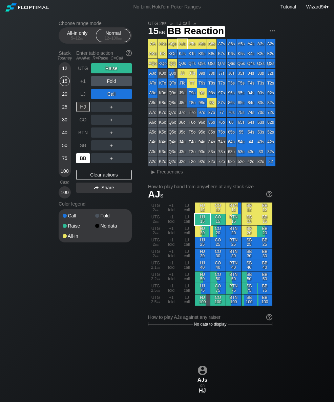
click at [77, 160] on div "BB" at bounding box center [83, 158] width 14 height 10
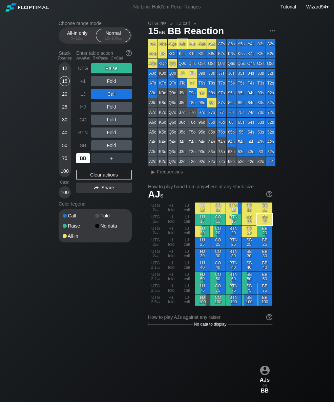
click at [83, 163] on div "BB" at bounding box center [83, 158] width 14 height 10
click at [65, 145] on div "50" at bounding box center [65, 145] width 10 height 10
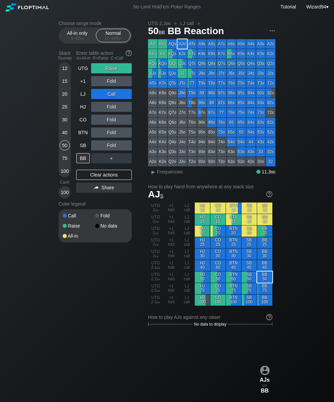
click at [82, 70] on div "UTG" at bounding box center [83, 68] width 14 height 10
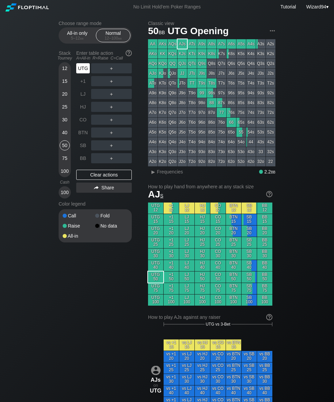
click at [86, 73] on div "UTG" at bounding box center [83, 68] width 14 height 10
click at [110, 122] on div "R ✕" at bounding box center [111, 120] width 13 height 10
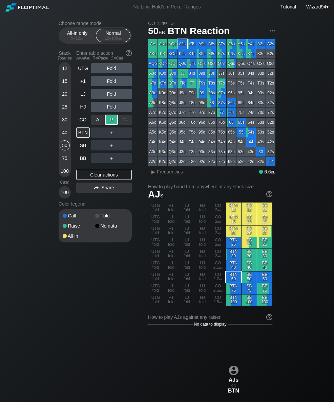
click at [84, 163] on div "BB" at bounding box center [83, 158] width 14 height 10
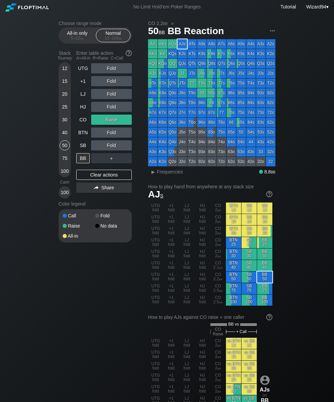
click at [70, 68] on div "12 15 20 25 30 40 50 75 100" at bounding box center [65, 119] width 12 height 115
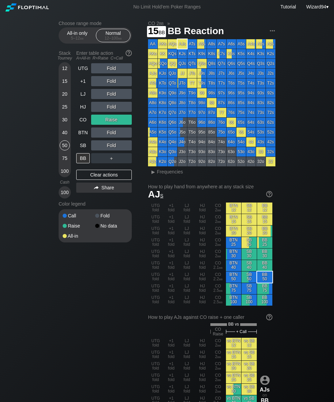
click at [63, 85] on div "15" at bounding box center [65, 81] width 10 height 10
click at [82, 122] on div "CO" at bounding box center [83, 120] width 14 height 10
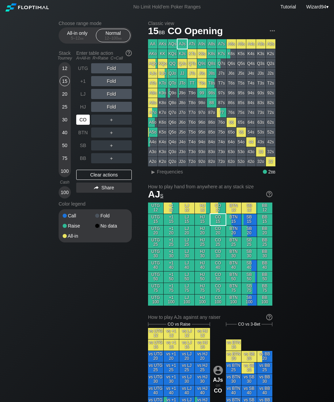
click at [80, 150] on div "SB" at bounding box center [83, 145] width 14 height 10
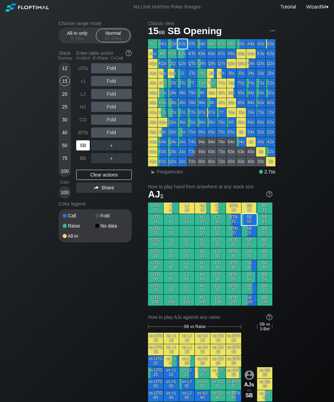
click at [85, 151] on div "SB" at bounding box center [83, 145] width 14 height 10
click at [84, 148] on div "SB" at bounding box center [83, 145] width 14 height 10
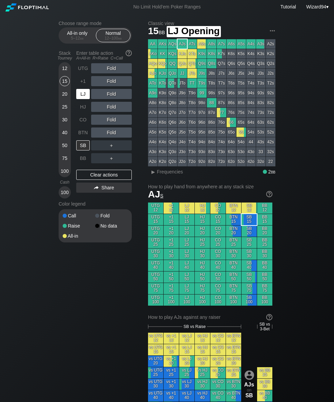
click at [79, 98] on div "LJ" at bounding box center [83, 94] width 14 height 10
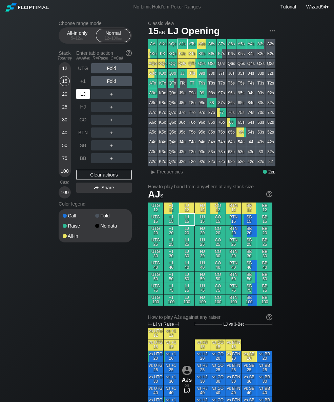
click at [68, 99] on div "20" at bounding box center [65, 94] width 10 height 10
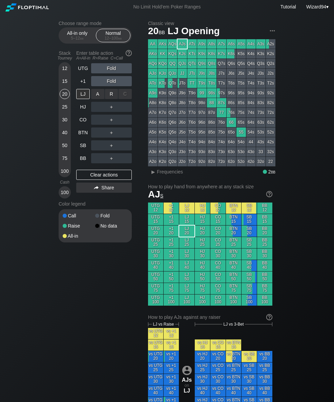
click at [111, 99] on div "R ✕" at bounding box center [111, 94] width 13 height 10
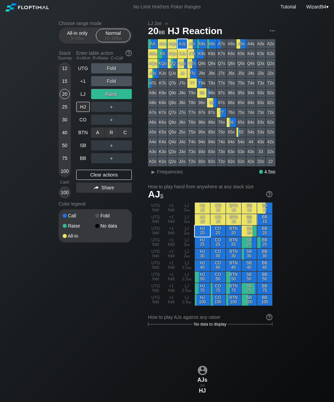
click at [109, 131] on div "R ✕" at bounding box center [111, 133] width 13 height 10
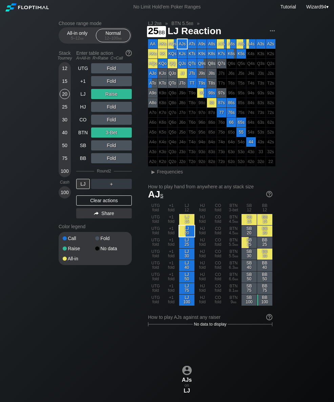
click at [65, 109] on div "25" at bounding box center [65, 107] width 10 height 10
click at [82, 97] on div "LJ" at bounding box center [83, 94] width 14 height 10
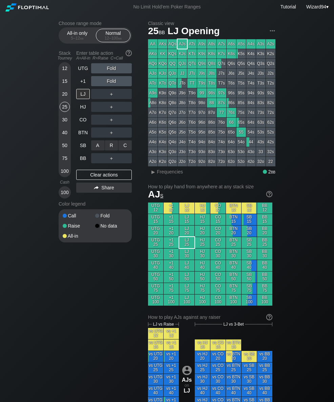
click at [124, 147] on div "C ✕" at bounding box center [124, 145] width 13 height 10
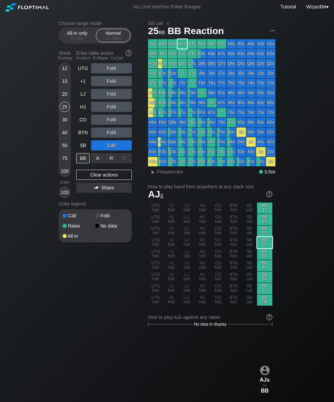
click at [110, 161] on div "R ✕" at bounding box center [111, 158] width 13 height 10
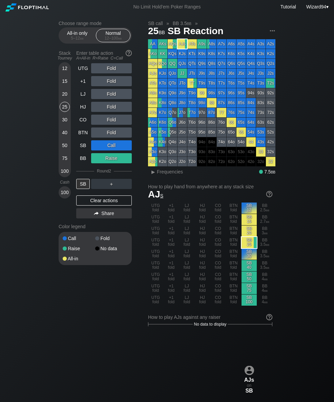
click at [61, 115] on div "25" at bounding box center [65, 108] width 10 height 13
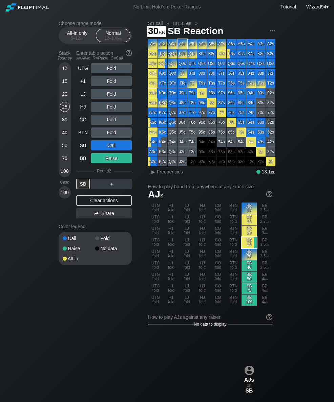
click at [62, 124] on div "30" at bounding box center [65, 120] width 10 height 10
click at [63, 98] on div "20" at bounding box center [65, 94] width 10 height 10
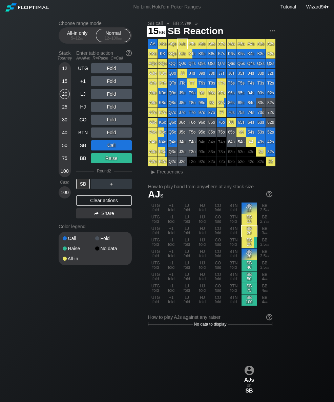
click at [67, 89] on div "15" at bounding box center [65, 82] width 10 height 13
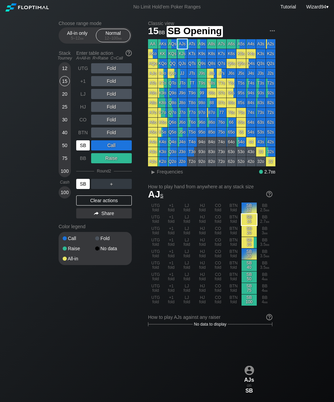
click at [85, 147] on div "SB" at bounding box center [83, 145] width 14 height 10
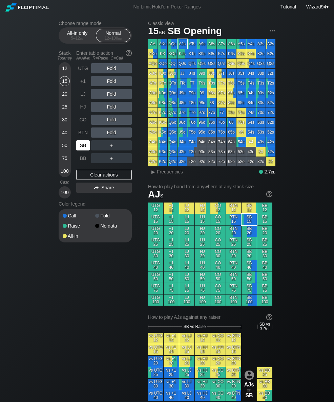
click at [80, 148] on div "SB" at bounding box center [83, 145] width 14 height 10
click at [81, 145] on div "SB" at bounding box center [83, 145] width 14 height 10
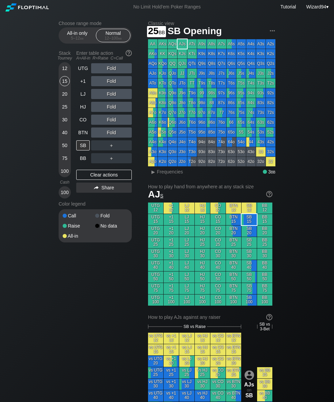
click at [64, 110] on div "25" at bounding box center [65, 107] width 10 height 10
click at [83, 125] on div "CO" at bounding box center [83, 120] width 14 height 10
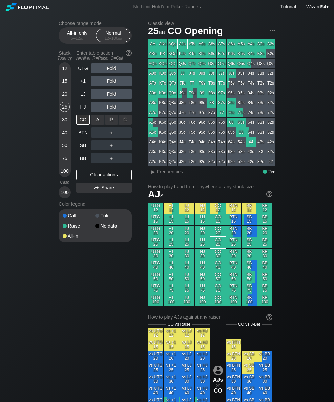
click at [112, 119] on div "R ✕" at bounding box center [111, 120] width 13 height 10
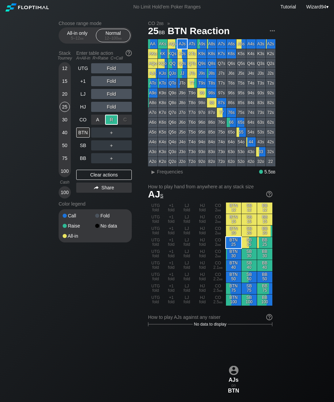
click at [83, 159] on div "BB" at bounding box center [83, 158] width 14 height 10
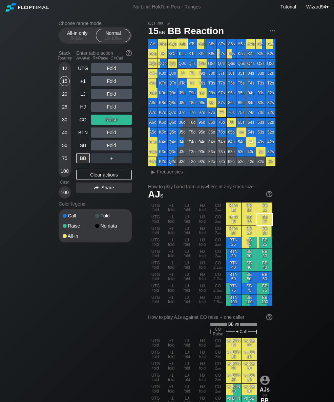
click at [66, 85] on div "15" at bounding box center [65, 81] width 10 height 10
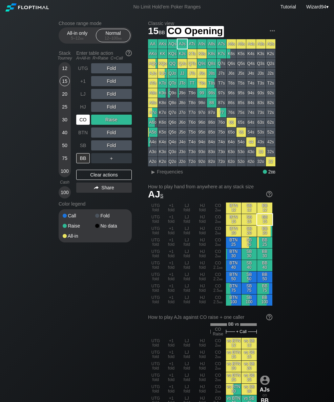
click at [86, 121] on div "CO" at bounding box center [83, 120] width 14 height 10
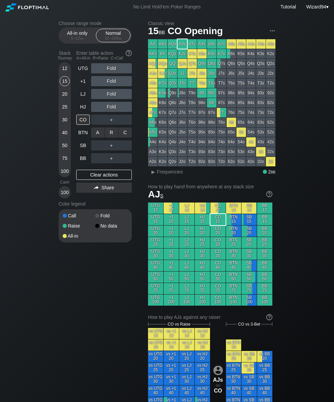
click at [114, 138] on div "R ✕" at bounding box center [111, 133] width 13 height 10
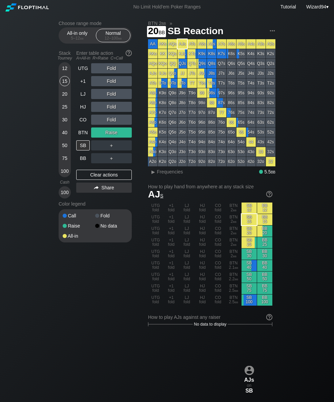
click at [66, 98] on div "20" at bounding box center [65, 94] width 10 height 10
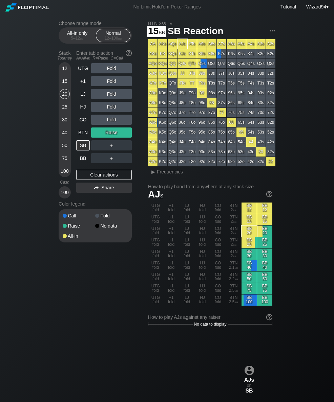
click at [69, 82] on div "15" at bounding box center [65, 81] width 10 height 10
